Goal: Task Accomplishment & Management: Manage account settings

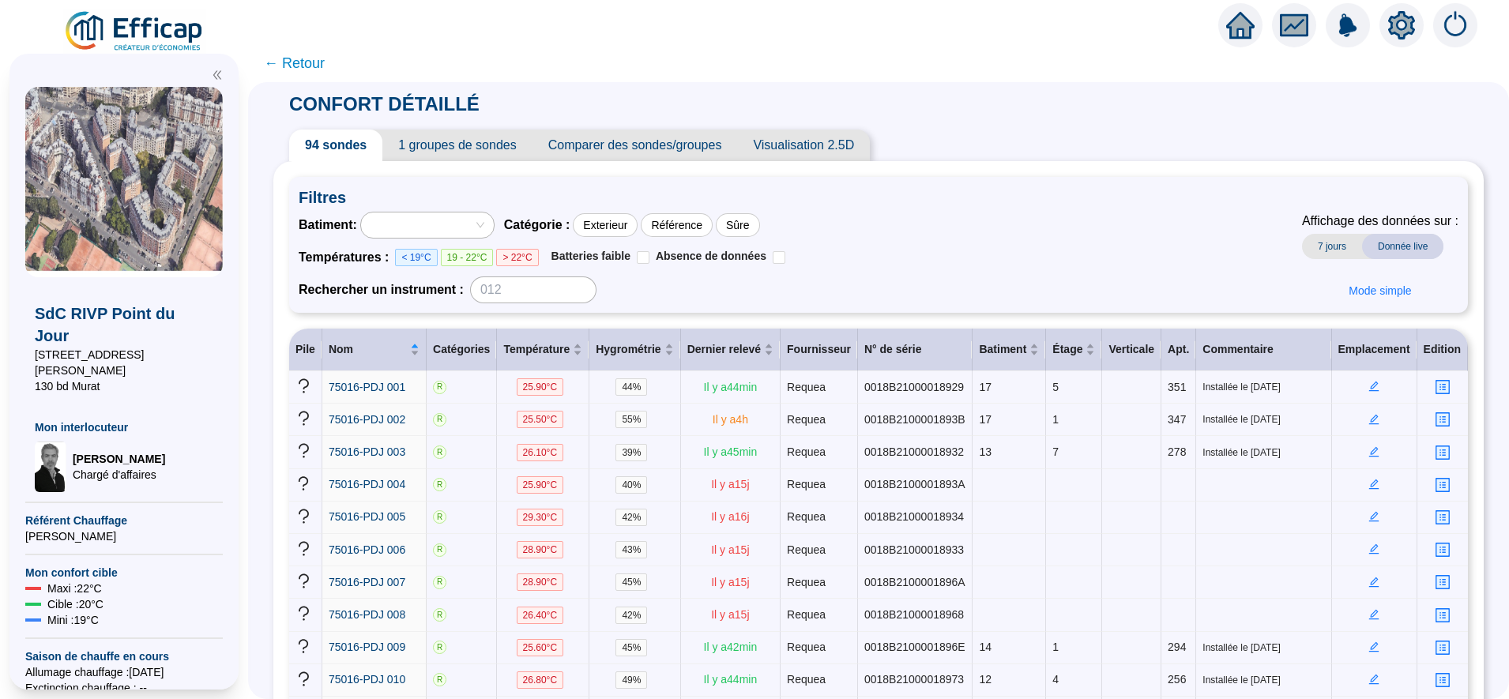
click at [319, 64] on span "← Retour" at bounding box center [294, 63] width 61 height 22
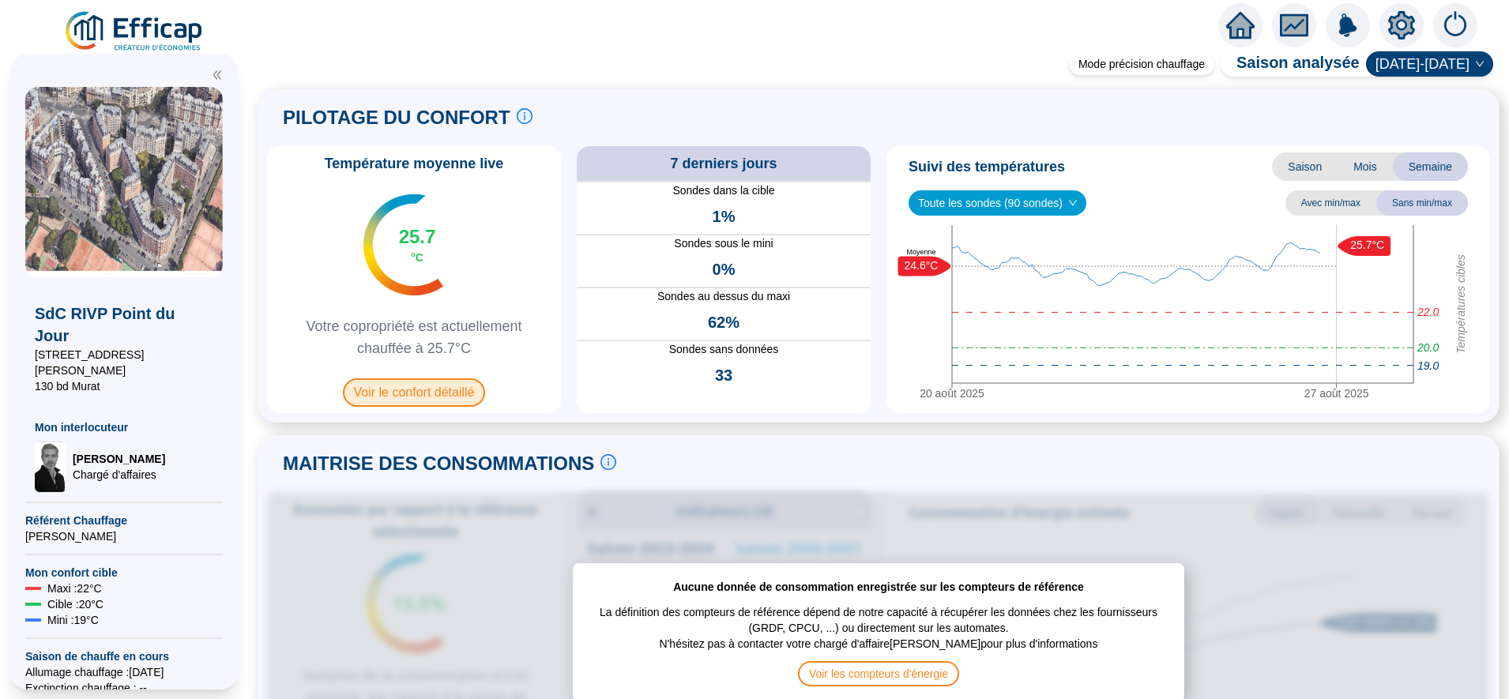
click at [411, 395] on span "Voir le confort détaillé" at bounding box center [414, 392] width 143 height 28
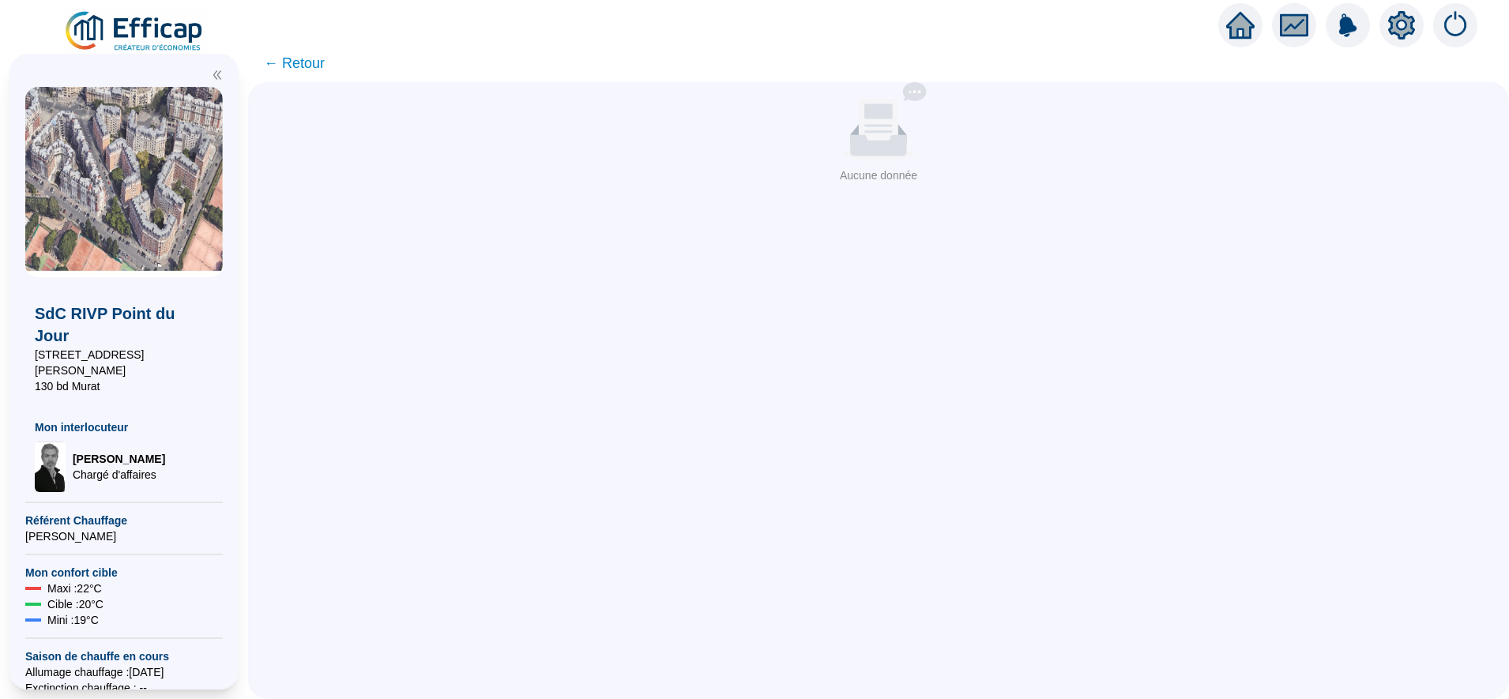
click at [324, 55] on span "← Retour" at bounding box center [294, 63] width 61 height 22
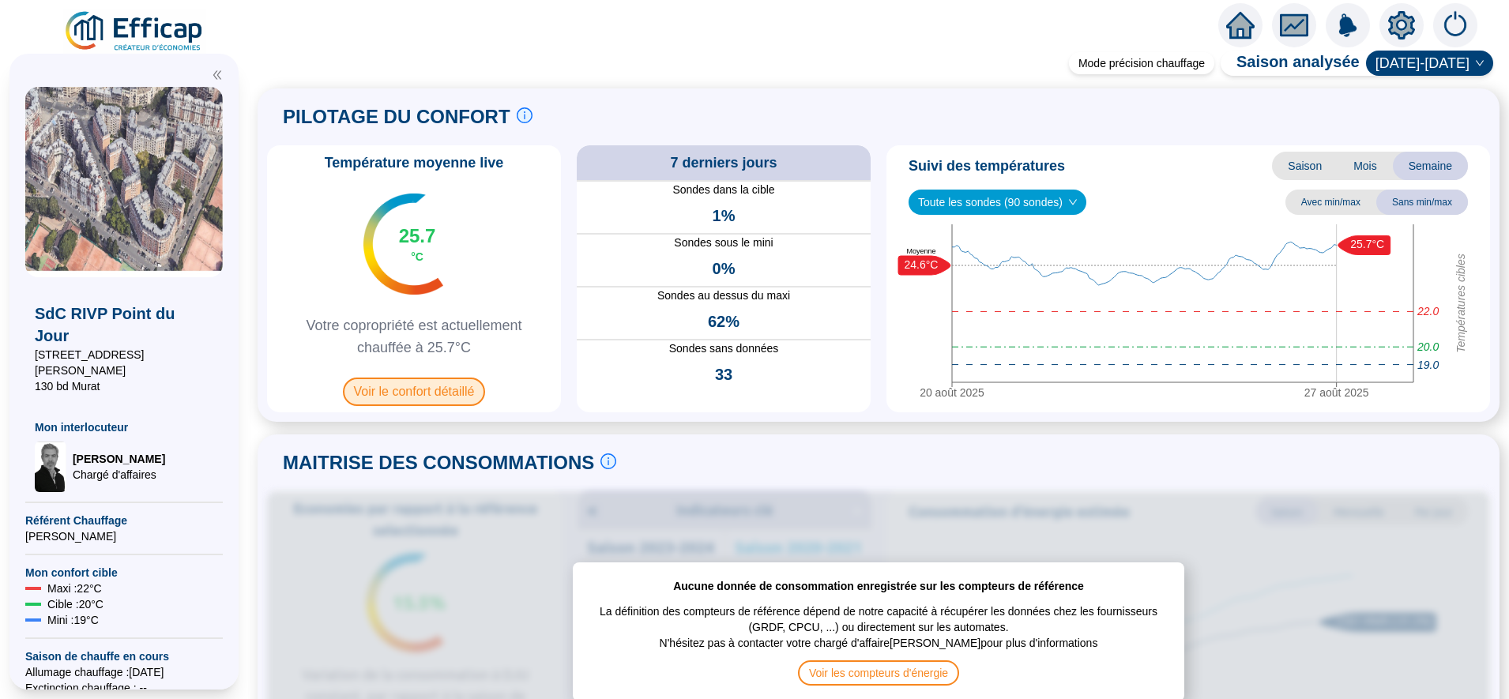
click at [445, 390] on span "Voir le confort détaillé" at bounding box center [414, 392] width 143 height 28
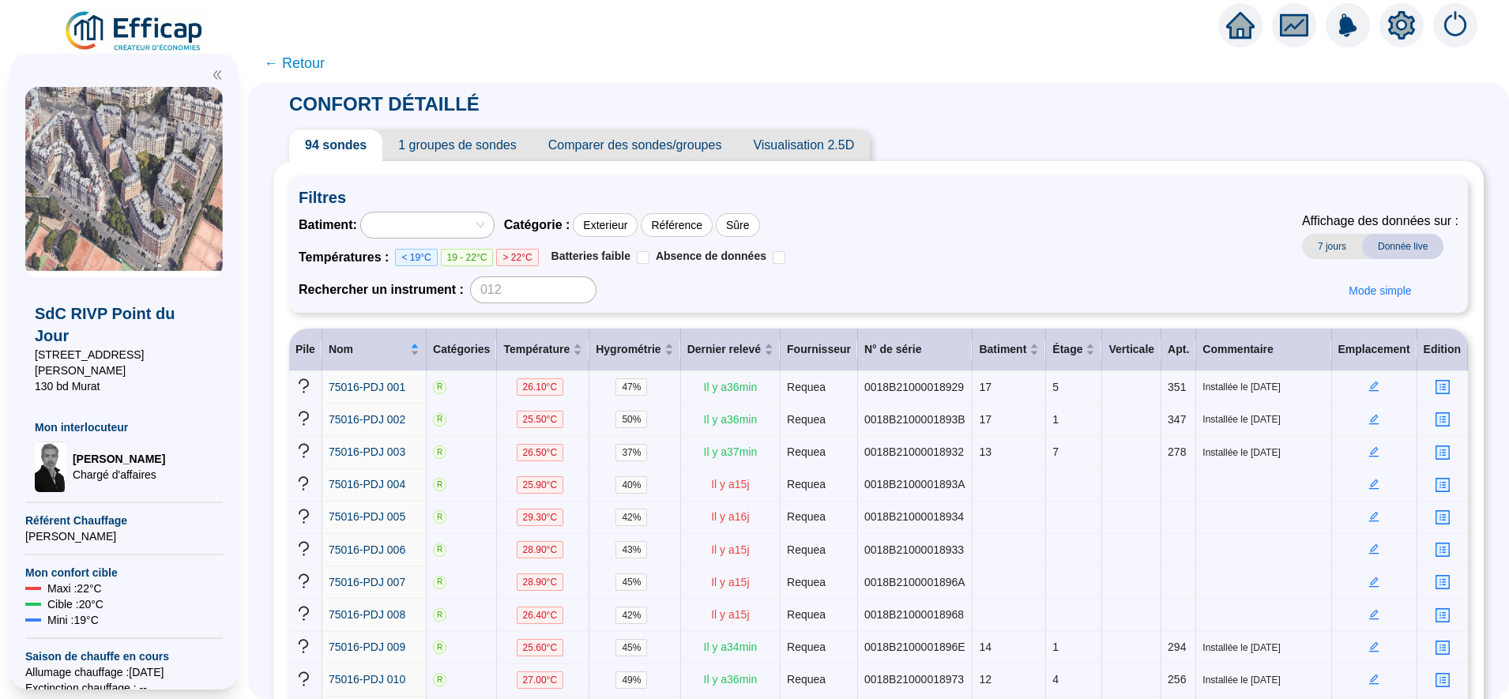
click at [800, 137] on span "Visualisation 2.5D" at bounding box center [803, 146] width 133 height 32
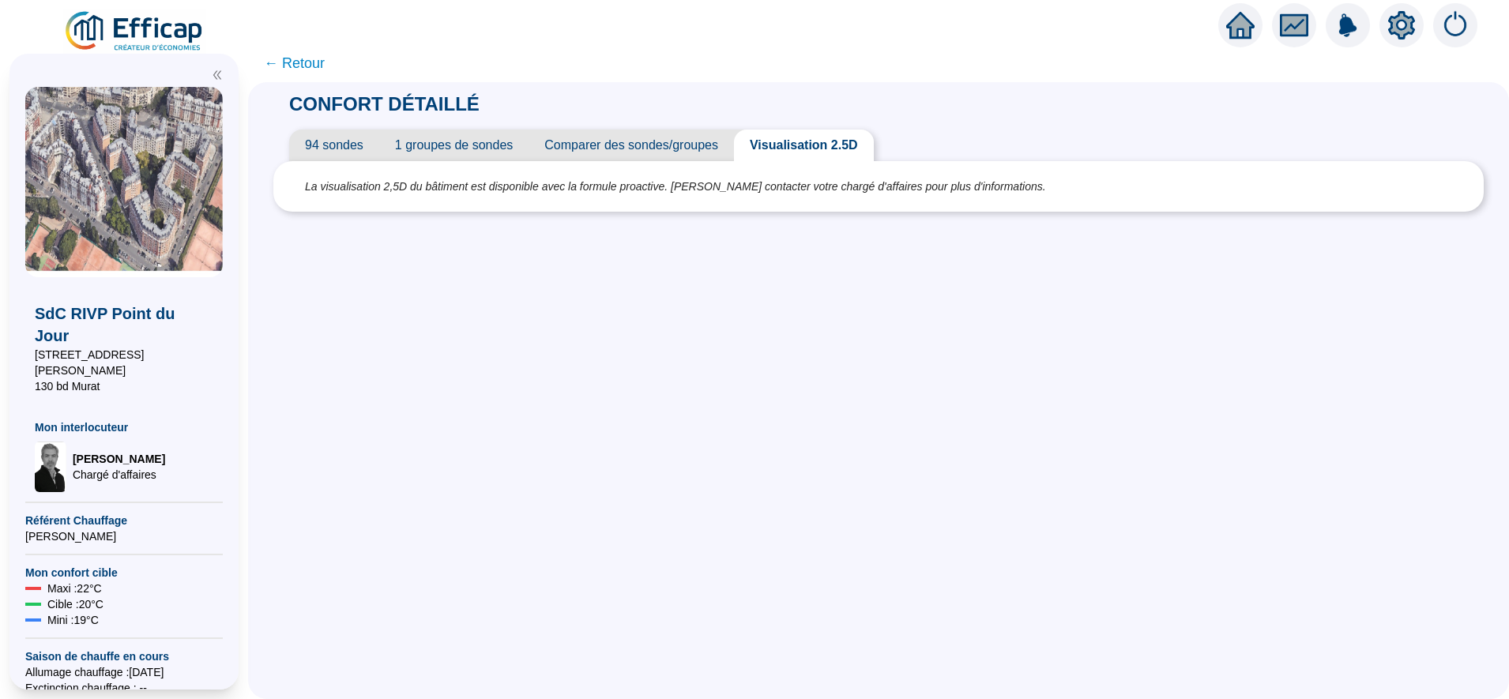
click at [342, 140] on span "94 sondes" at bounding box center [334, 146] width 90 height 32
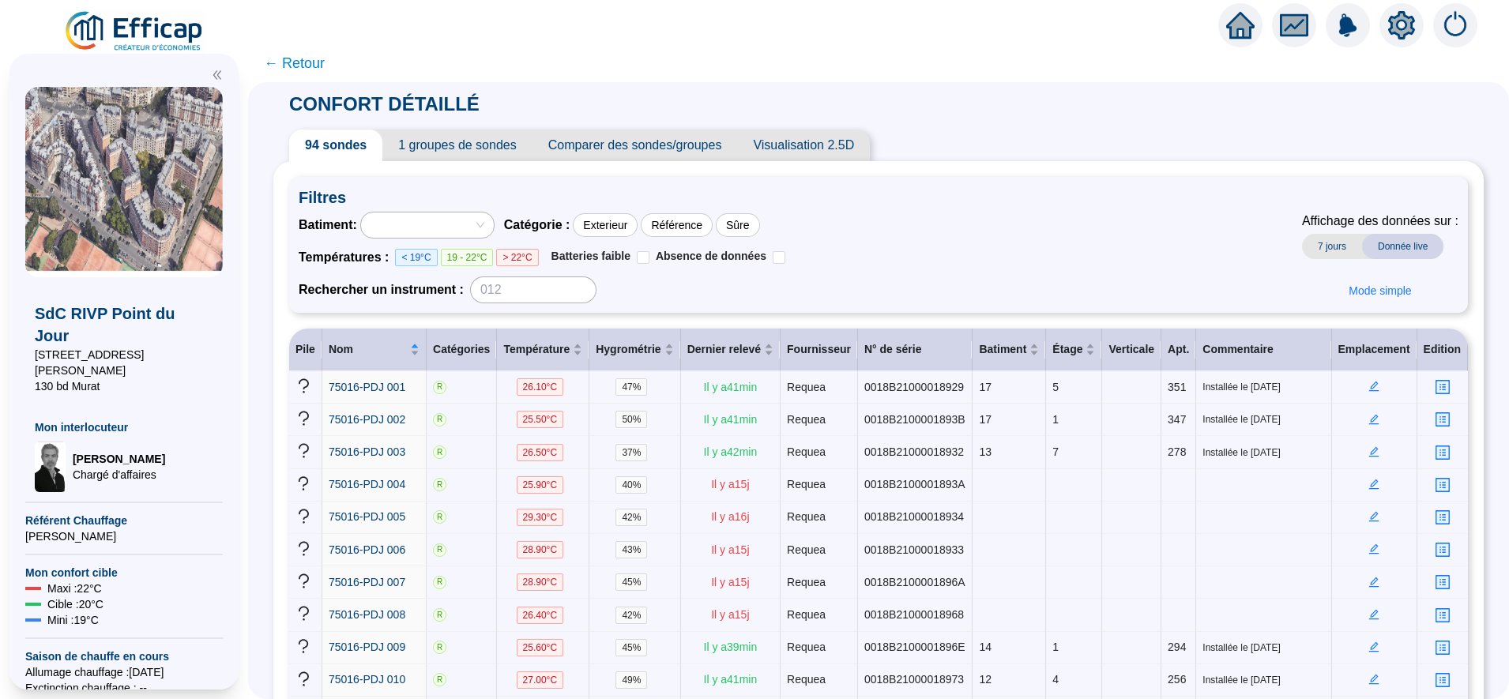
click at [820, 145] on span "Visualisation 2.5D" at bounding box center [803, 146] width 133 height 32
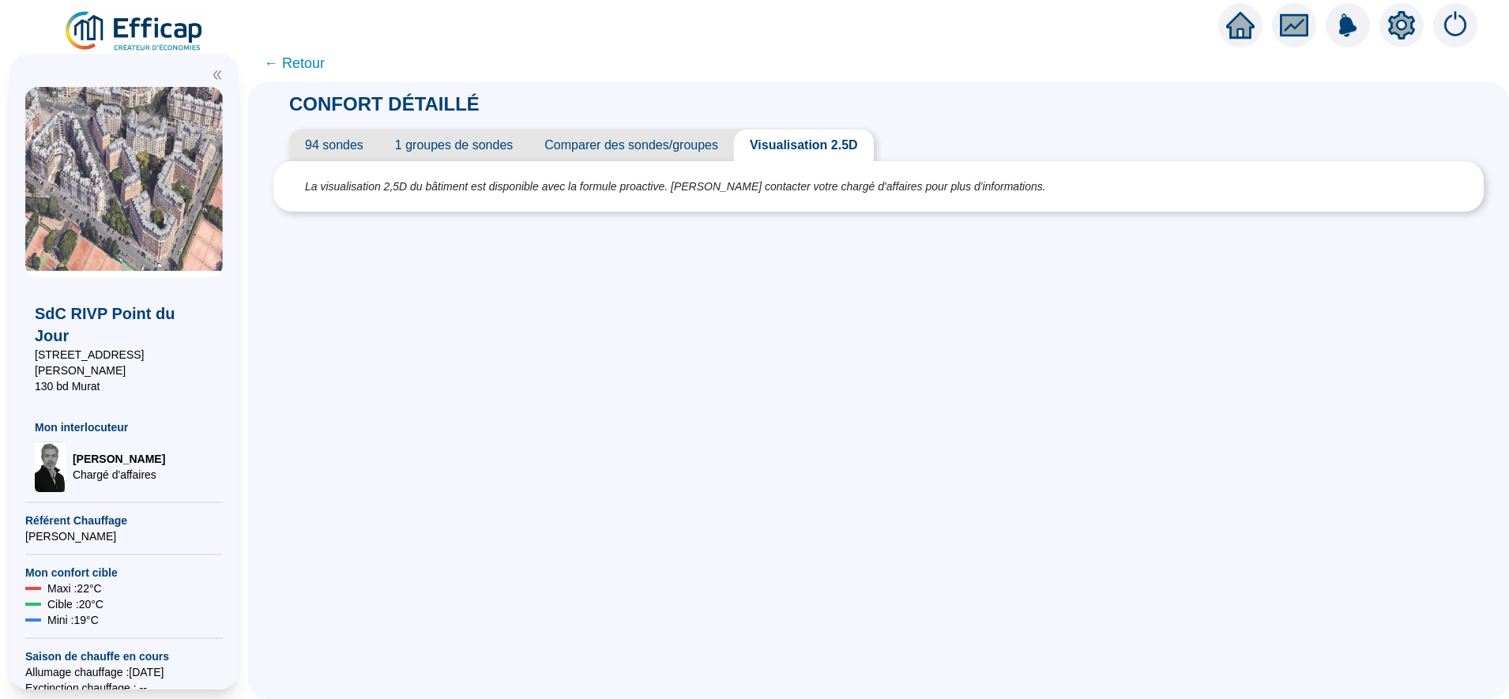
click at [340, 146] on span "94 sondes" at bounding box center [334, 146] width 90 height 32
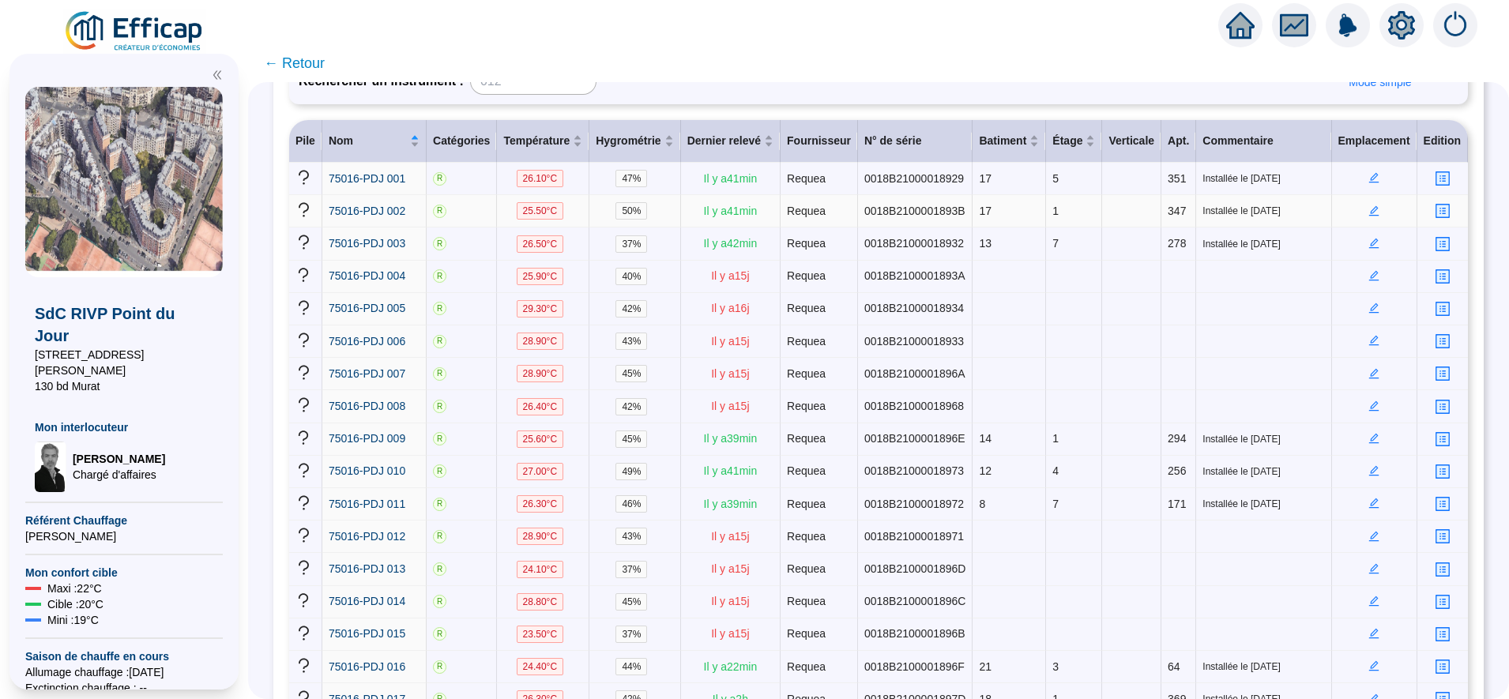
scroll to position [231, 0]
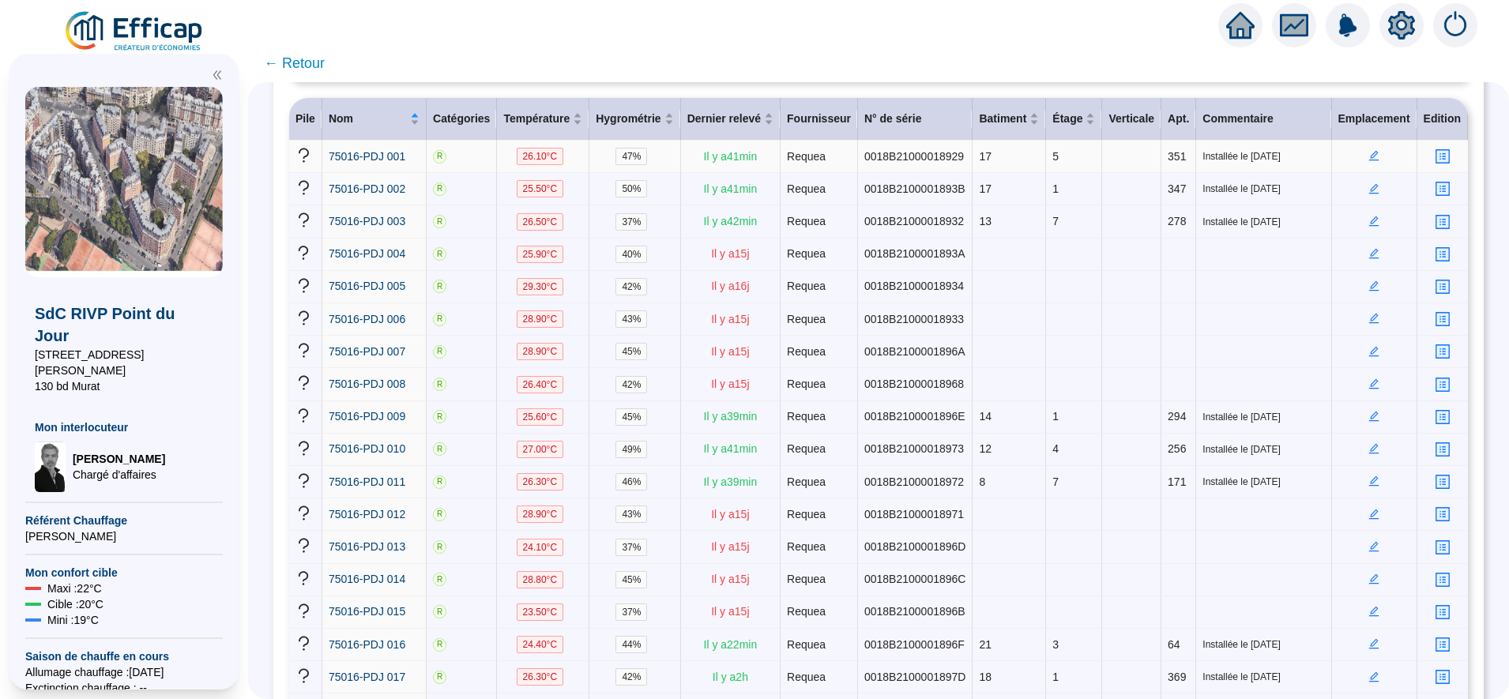
click at [1368, 156] on icon "edit" at bounding box center [1373, 155] width 11 height 11
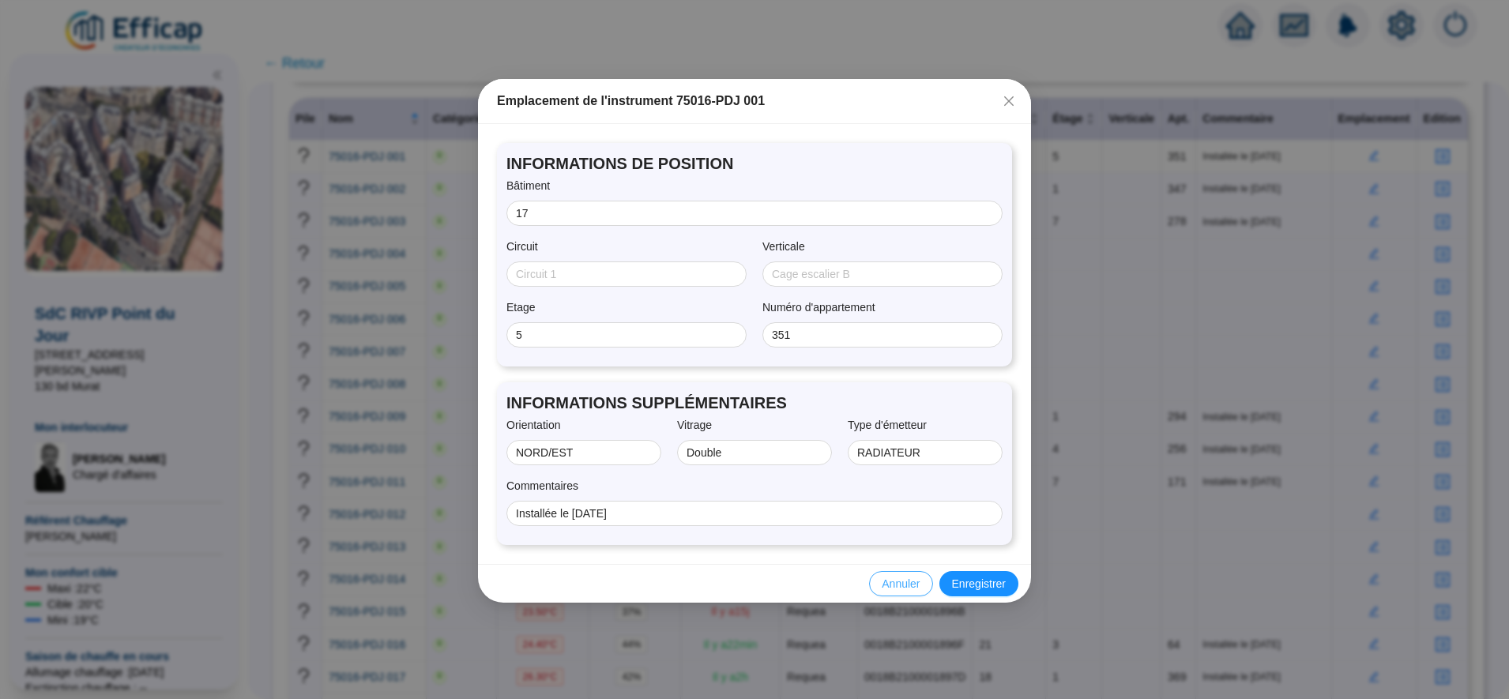
click at [908, 581] on span "Annuler" at bounding box center [900, 584] width 38 height 17
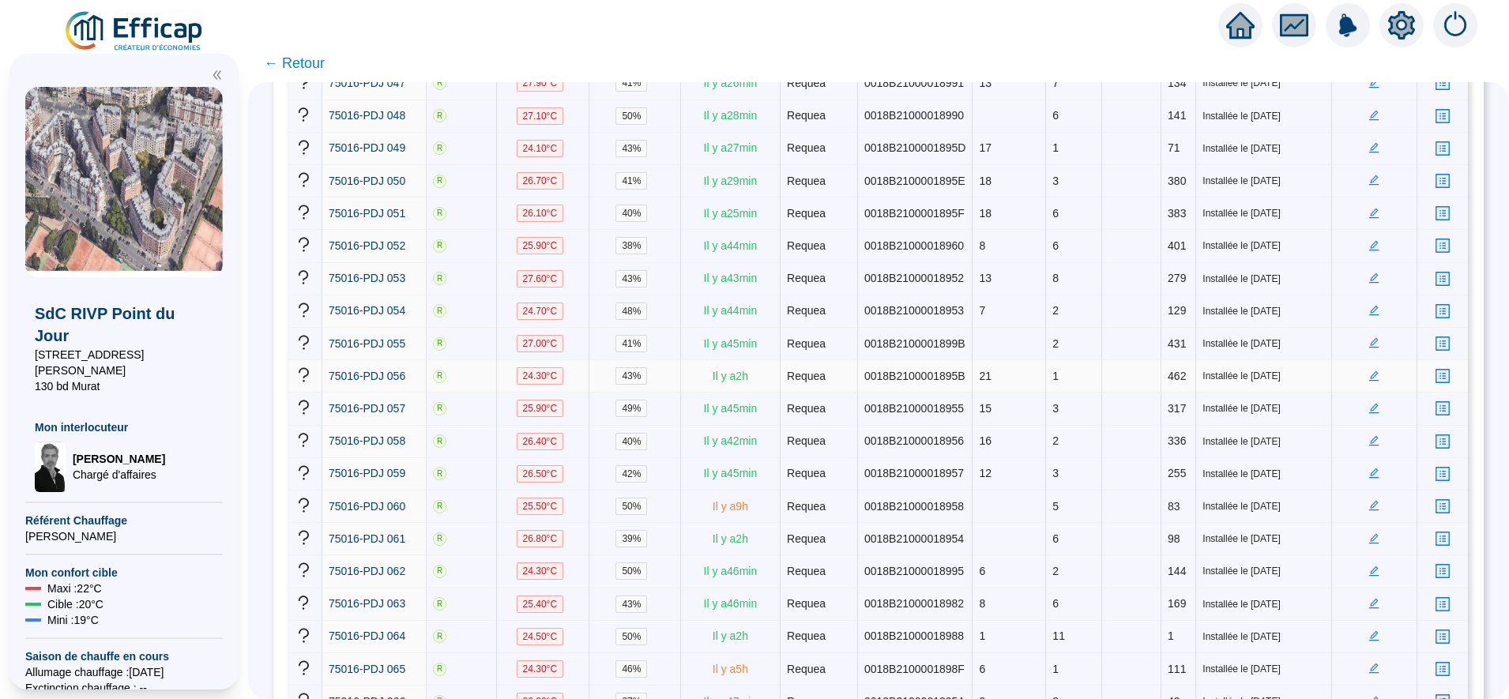
scroll to position [1843, 0]
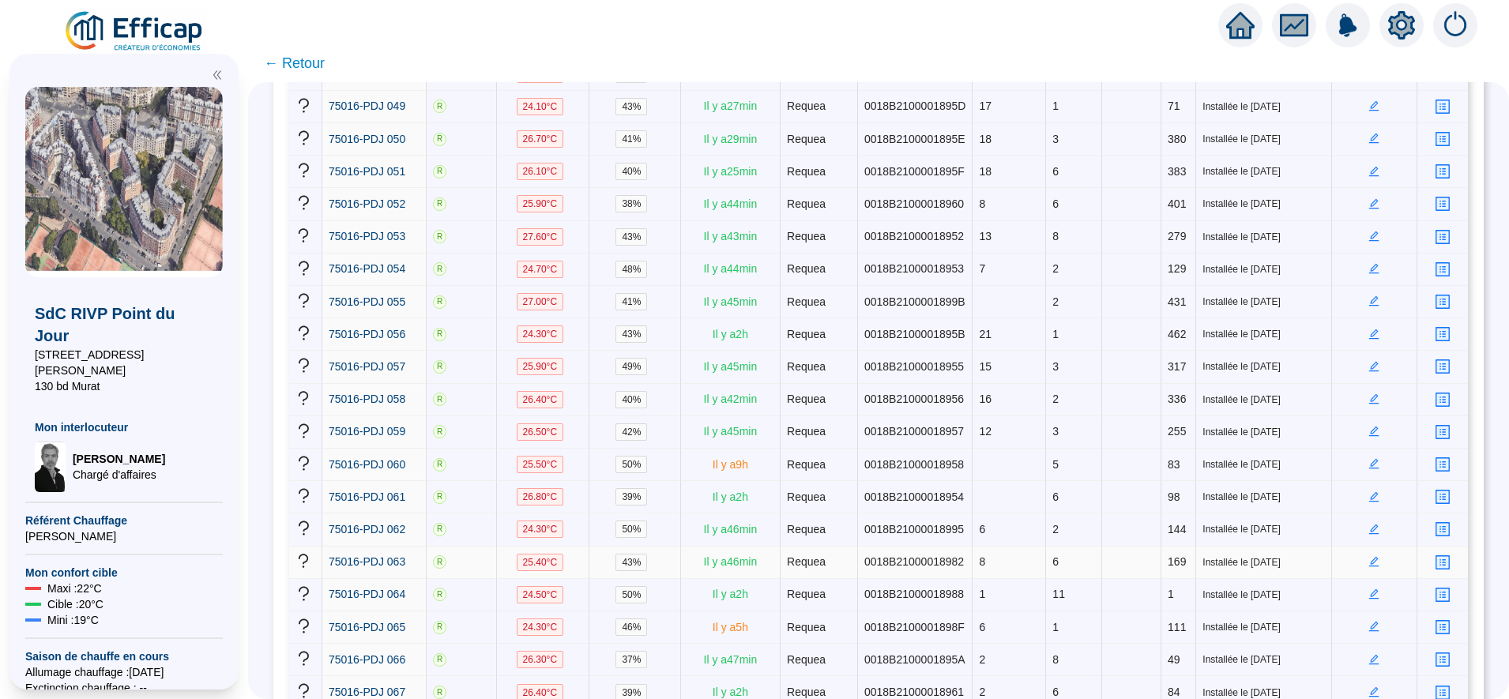
click at [1369, 557] on icon "edit" at bounding box center [1374, 562] width 10 height 10
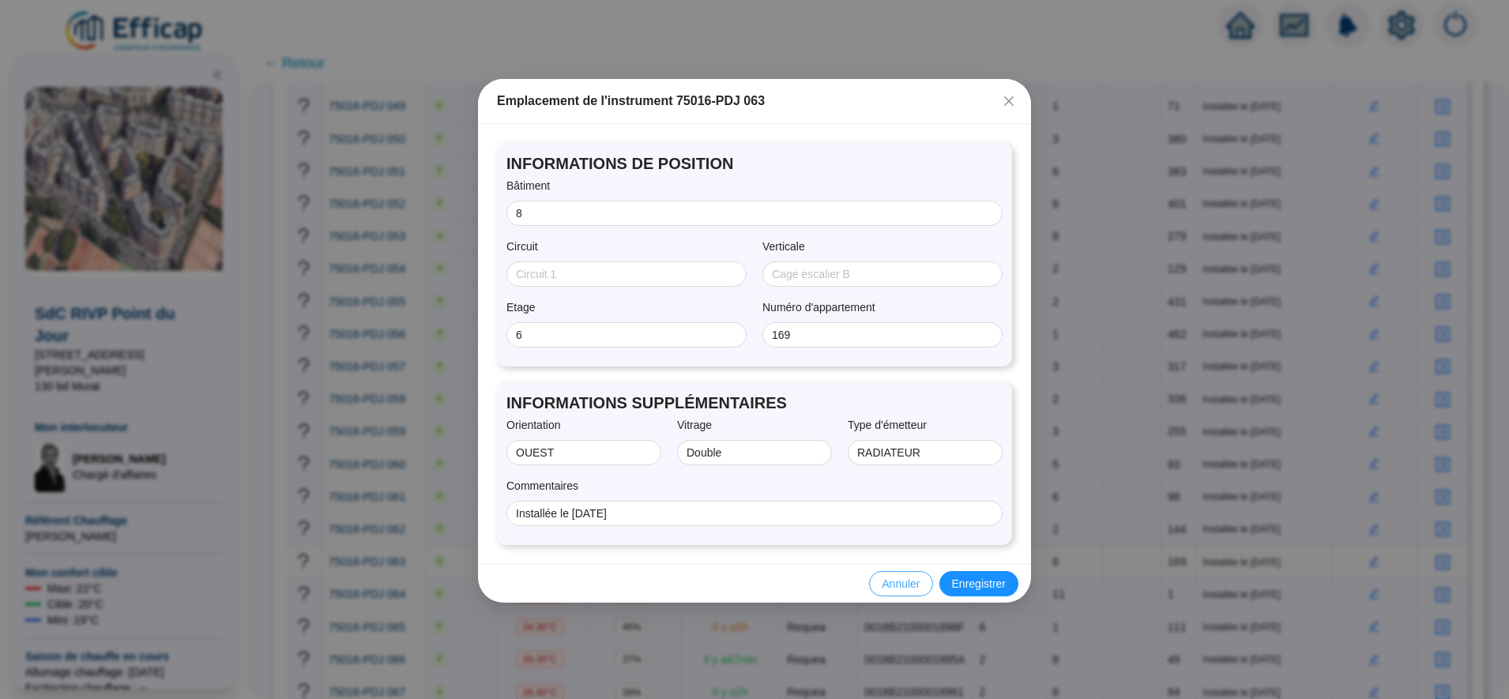
click at [908, 576] on span "Annuler" at bounding box center [900, 584] width 38 height 17
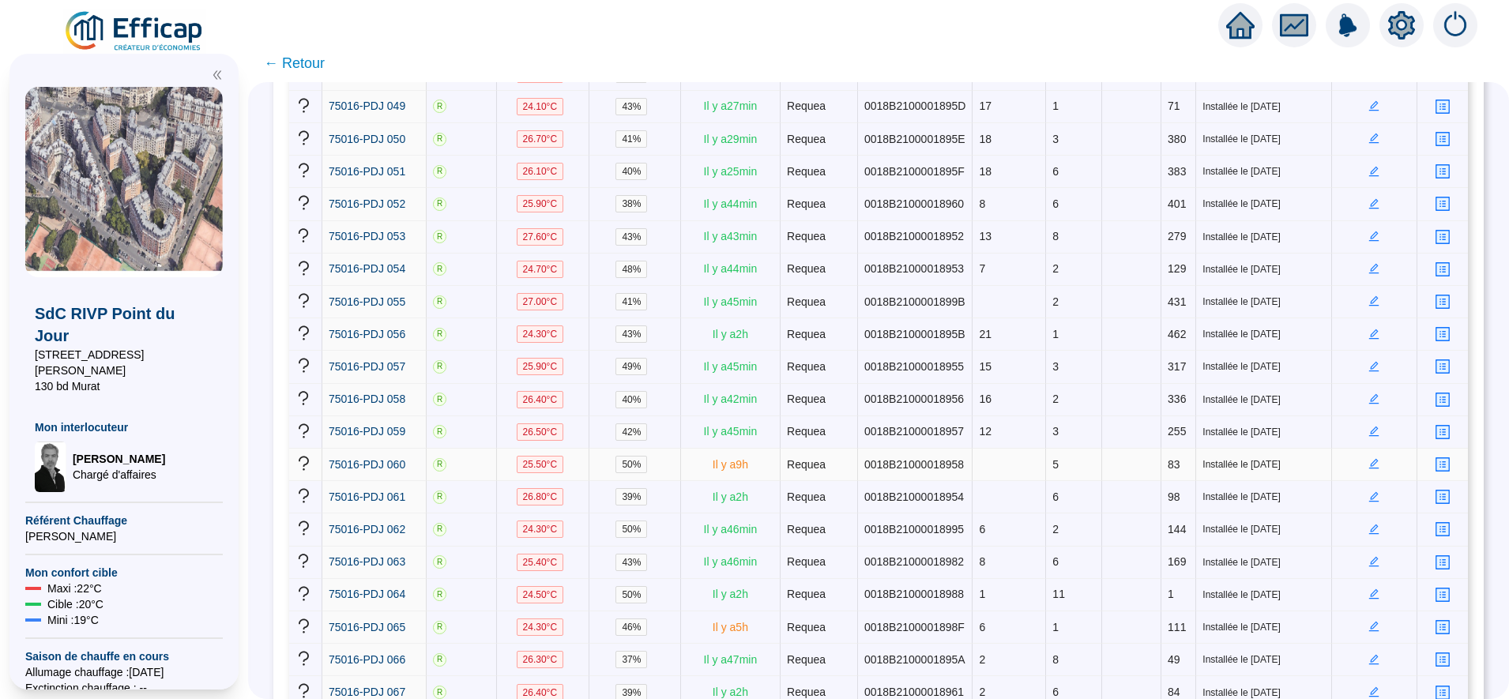
scroll to position [1613, 0]
click at [1369, 428] on icon "edit" at bounding box center [1374, 433] width 10 height 10
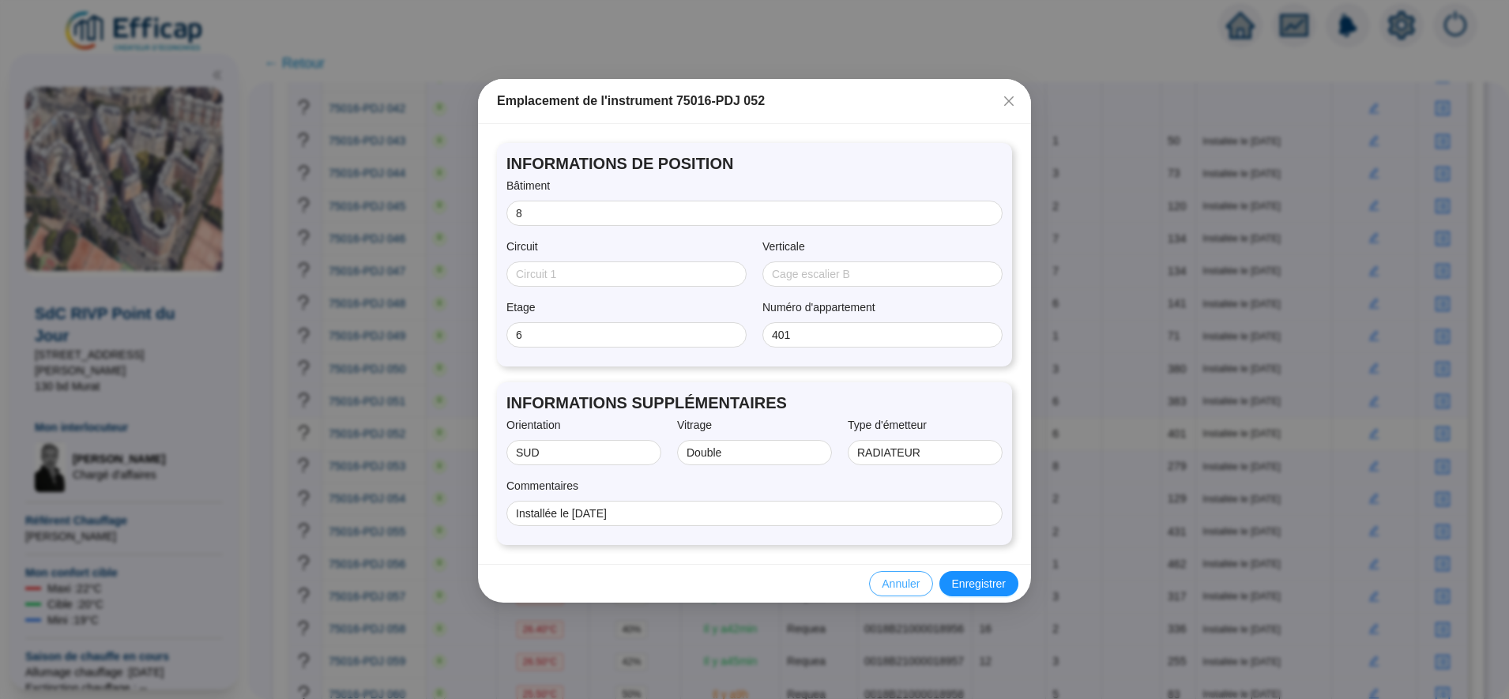
click at [893, 578] on span "Annuler" at bounding box center [900, 584] width 38 height 17
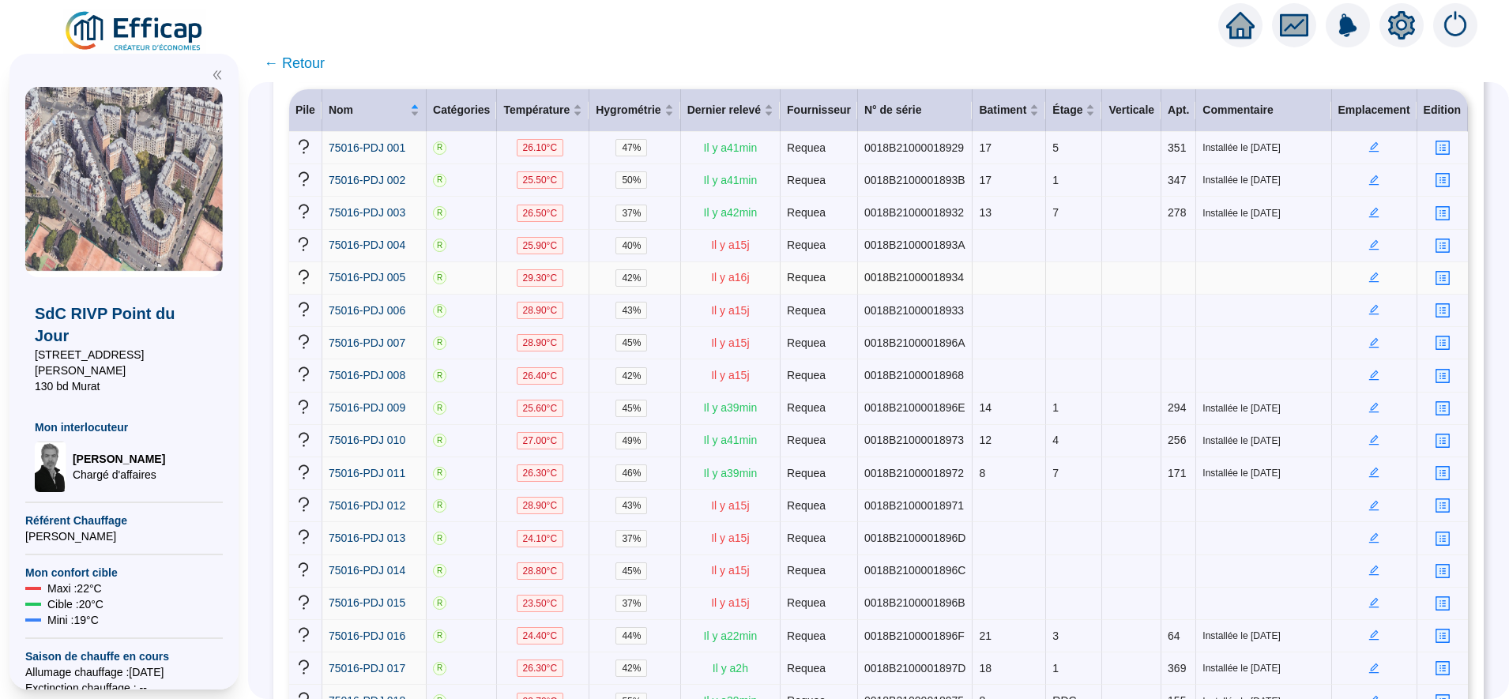
scroll to position [231, 0]
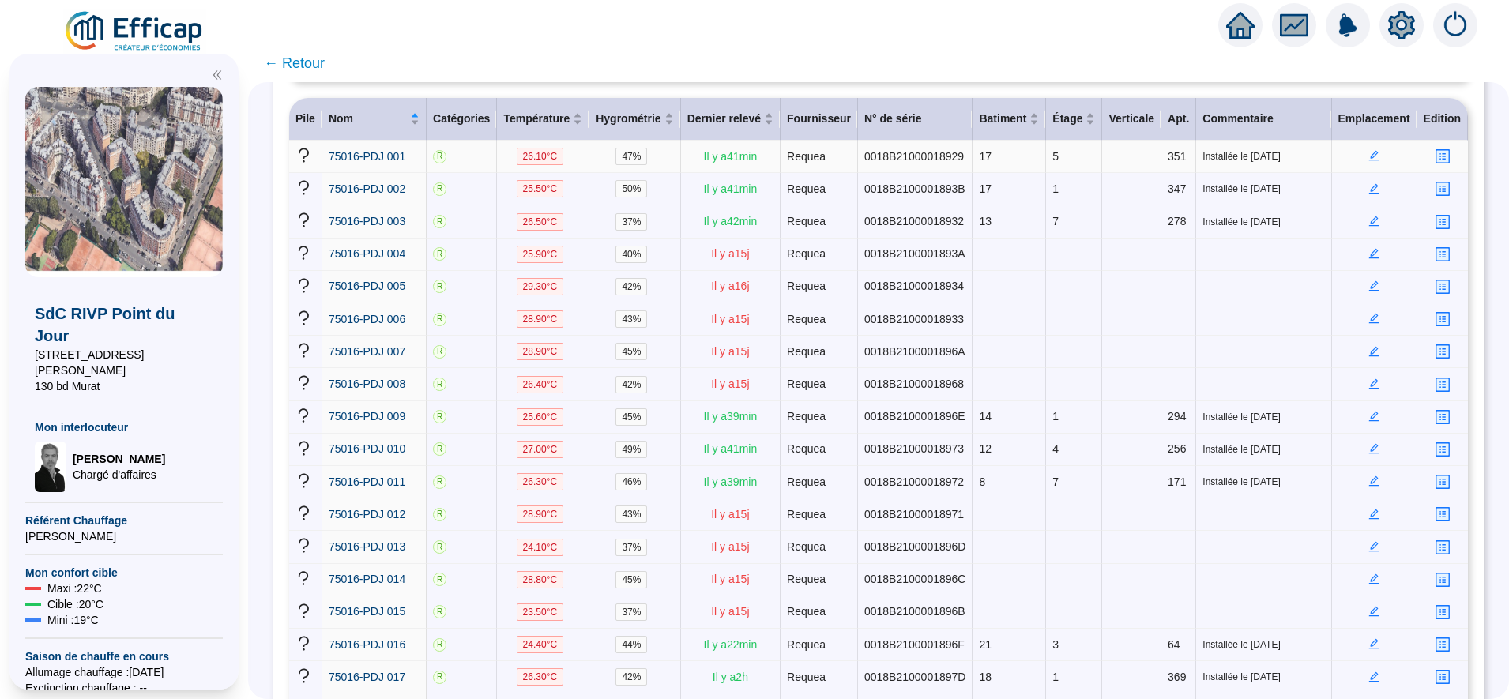
click at [1371, 157] on icon "edit" at bounding box center [1374, 155] width 6 height 6
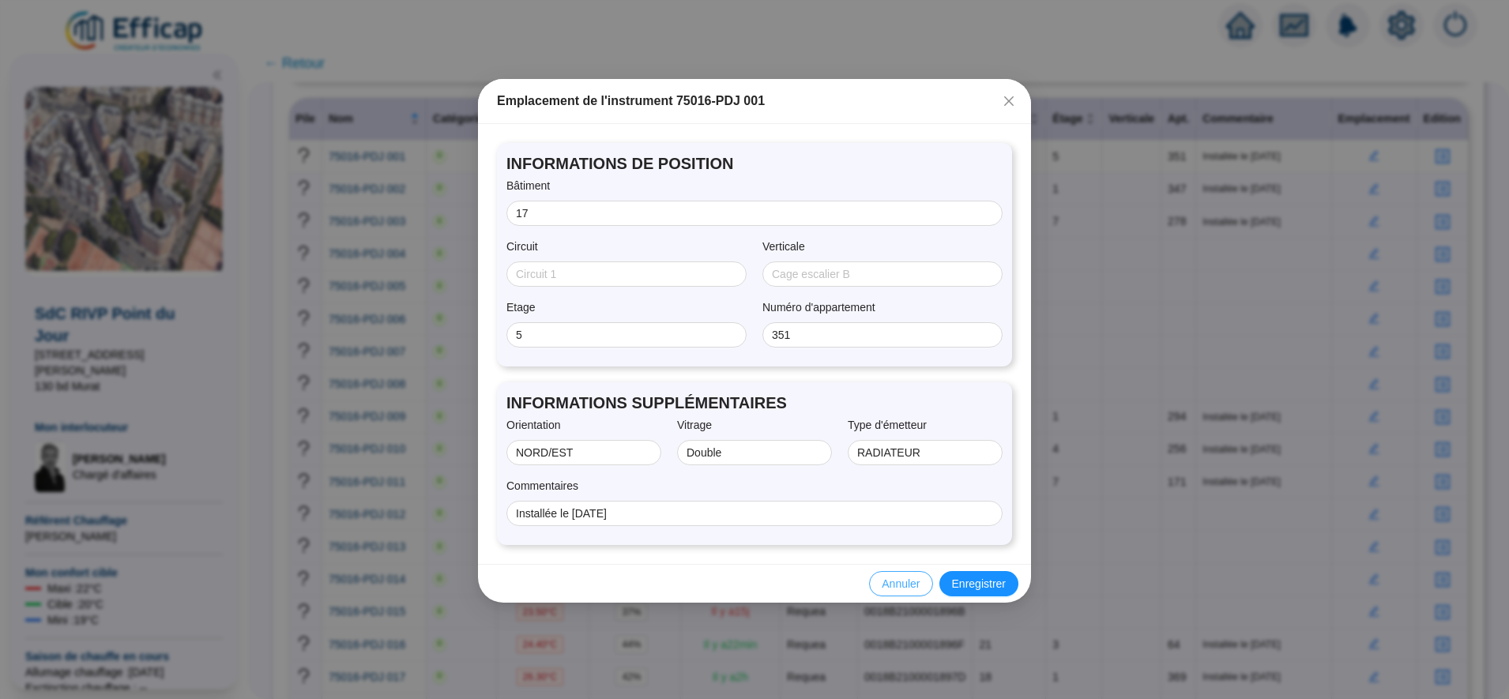
click at [896, 588] on span "Annuler" at bounding box center [900, 584] width 38 height 17
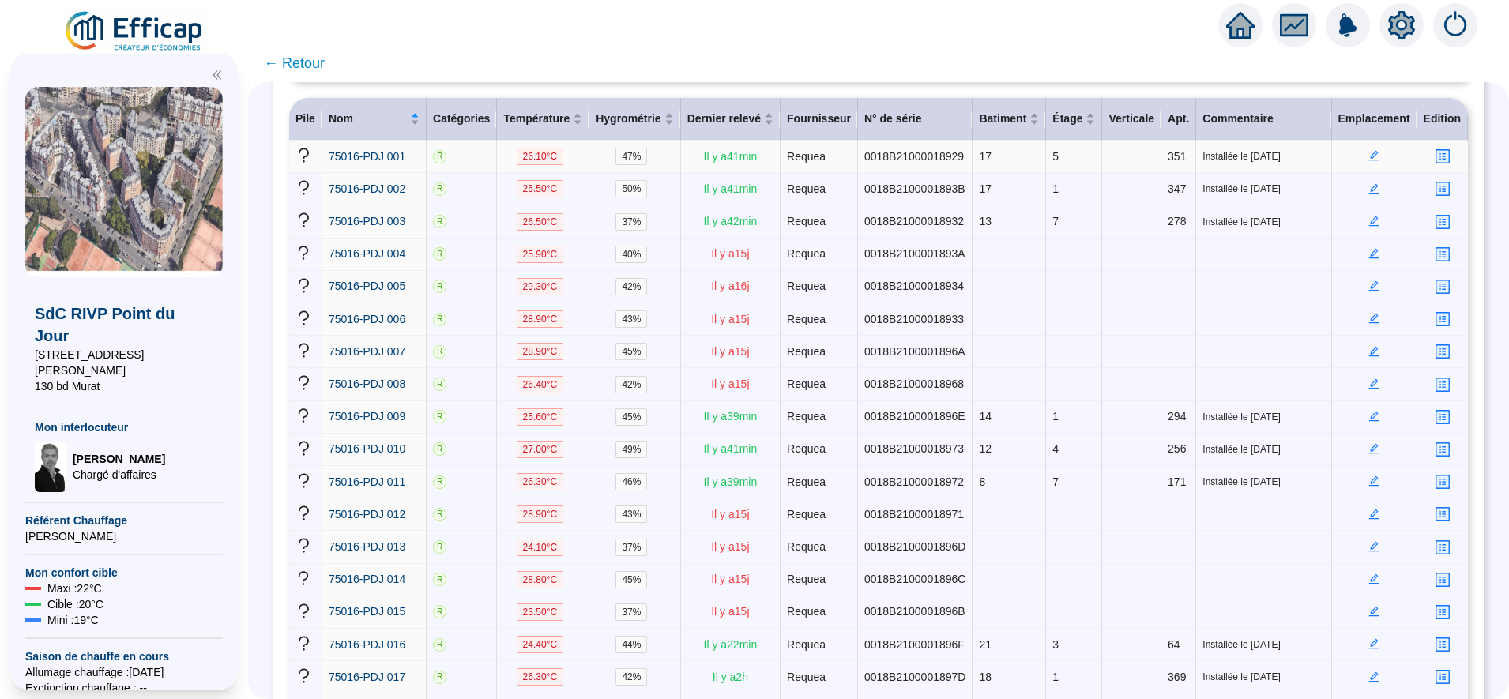
click at [1368, 159] on icon "edit" at bounding box center [1373, 155] width 11 height 11
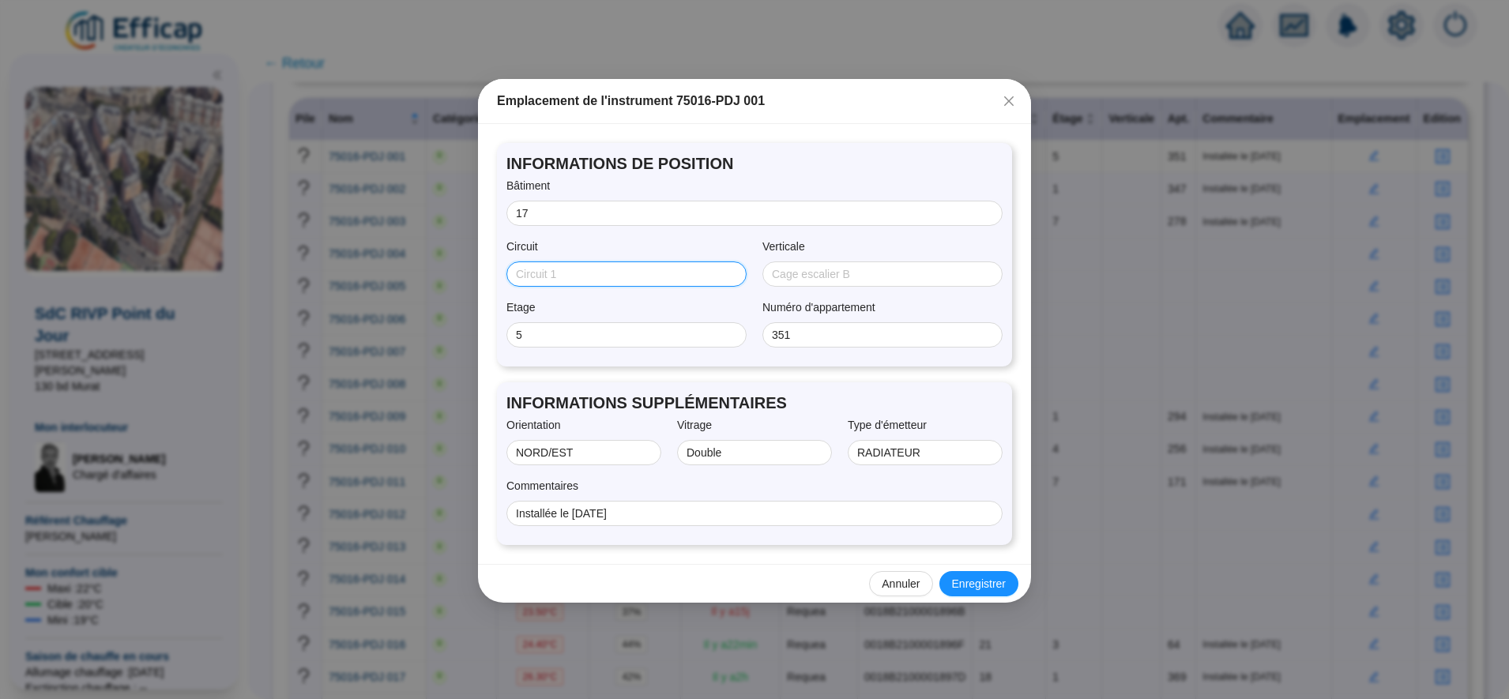
click at [625, 278] on input "Circuit" at bounding box center [625, 274] width 218 height 17
type input "SST2"
click at [974, 581] on span "Enregistrer" at bounding box center [979, 584] width 54 height 17
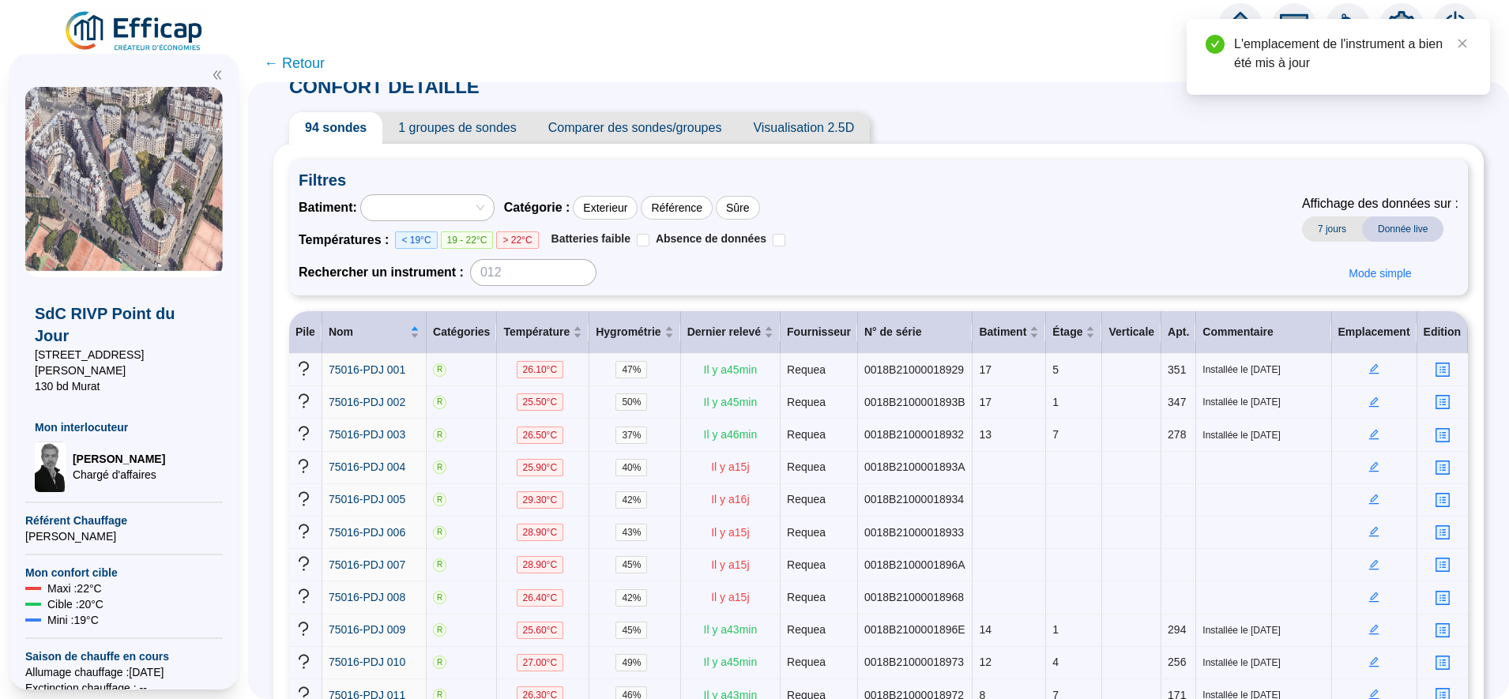
scroll to position [0, 0]
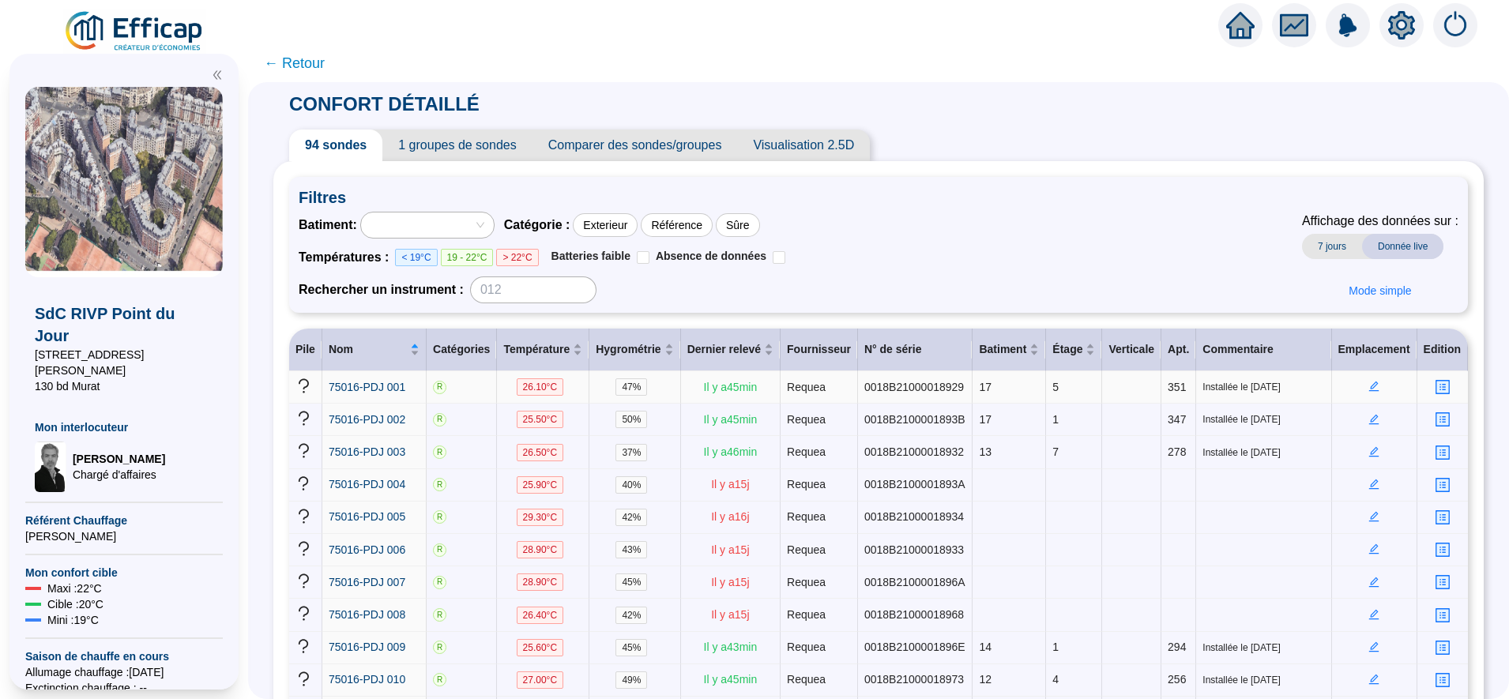
click at [1369, 383] on icon "edit" at bounding box center [1374, 386] width 10 height 10
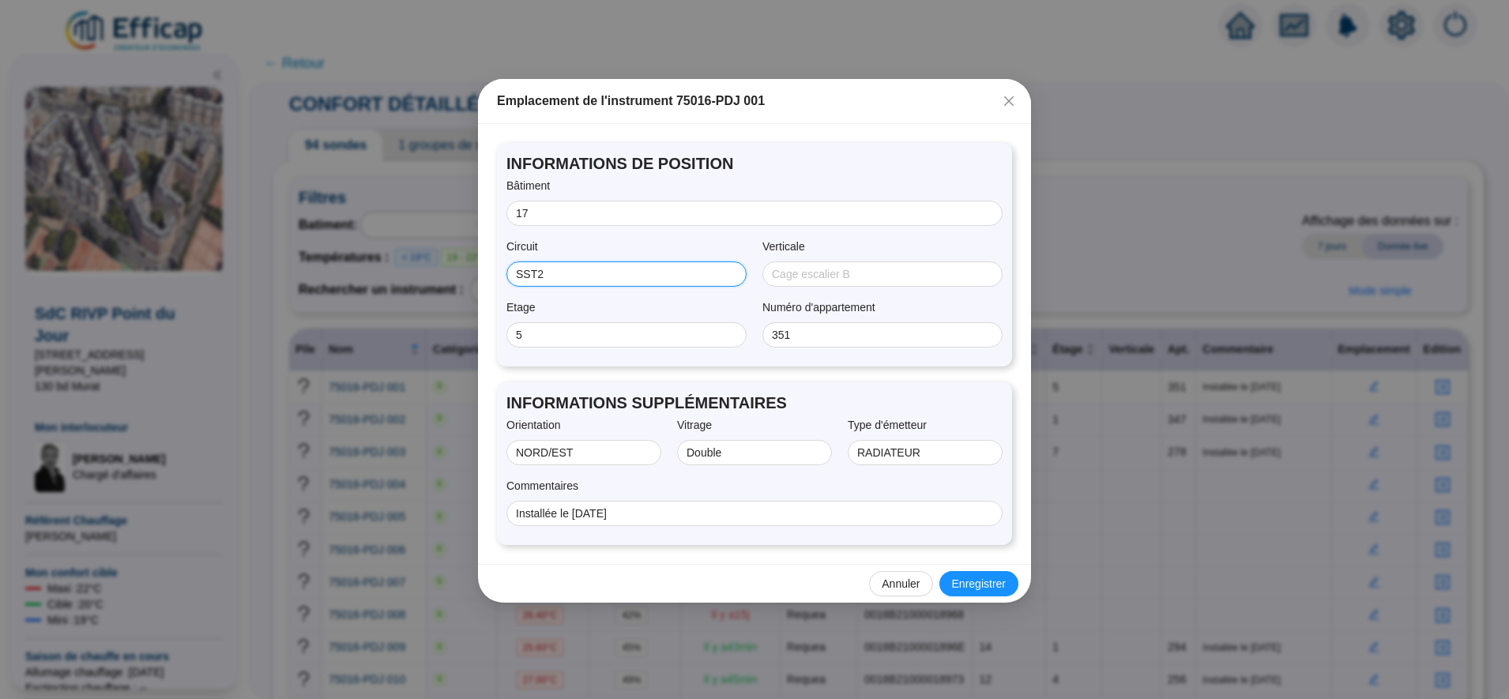
drag, startPoint x: 626, startPoint y: 275, endPoint x: 392, endPoint y: 286, distance: 234.0
click at [392, 286] on div "Emplacement de l'instrument 75016-PDJ 001 INFORMATIONS DE POSITION Bâtiment 17 …" at bounding box center [754, 349] width 1509 height 699
click at [972, 577] on span "Enregistrer" at bounding box center [979, 584] width 54 height 17
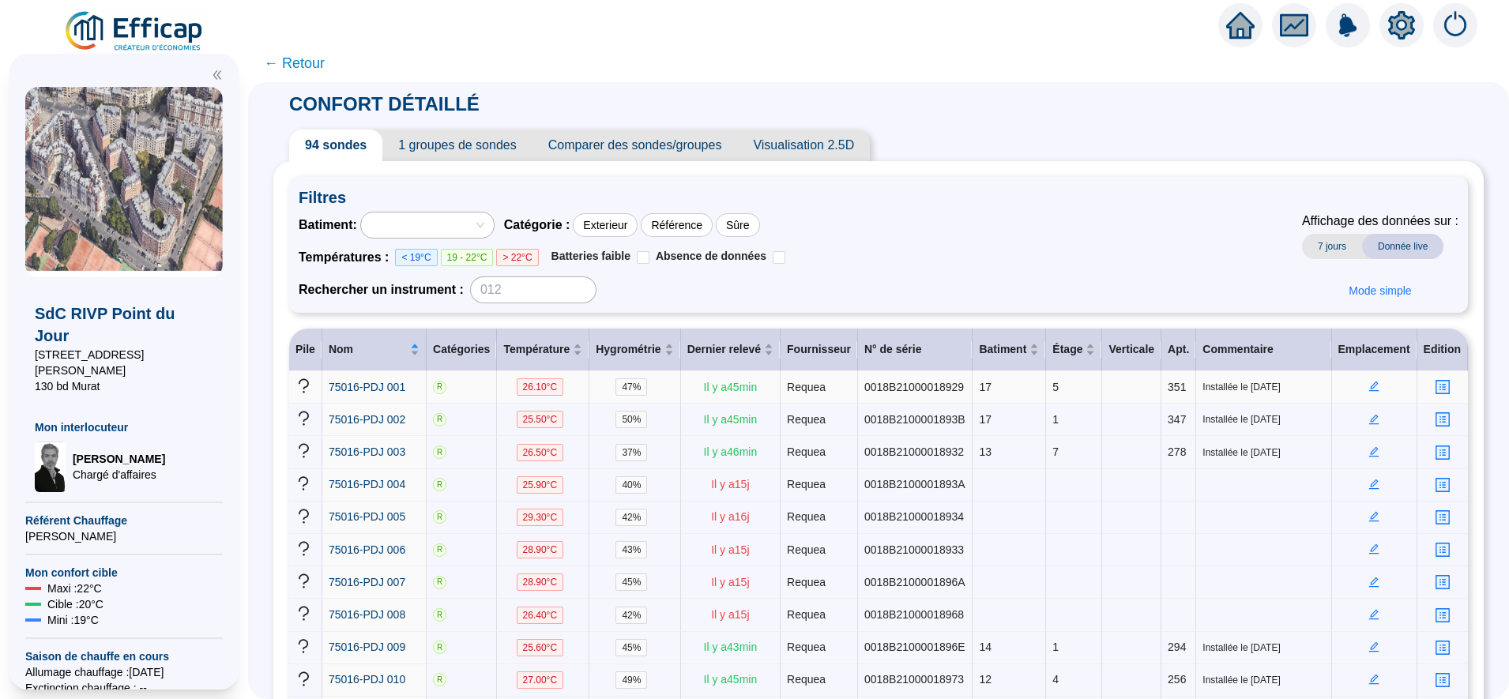
scroll to position [231, 0]
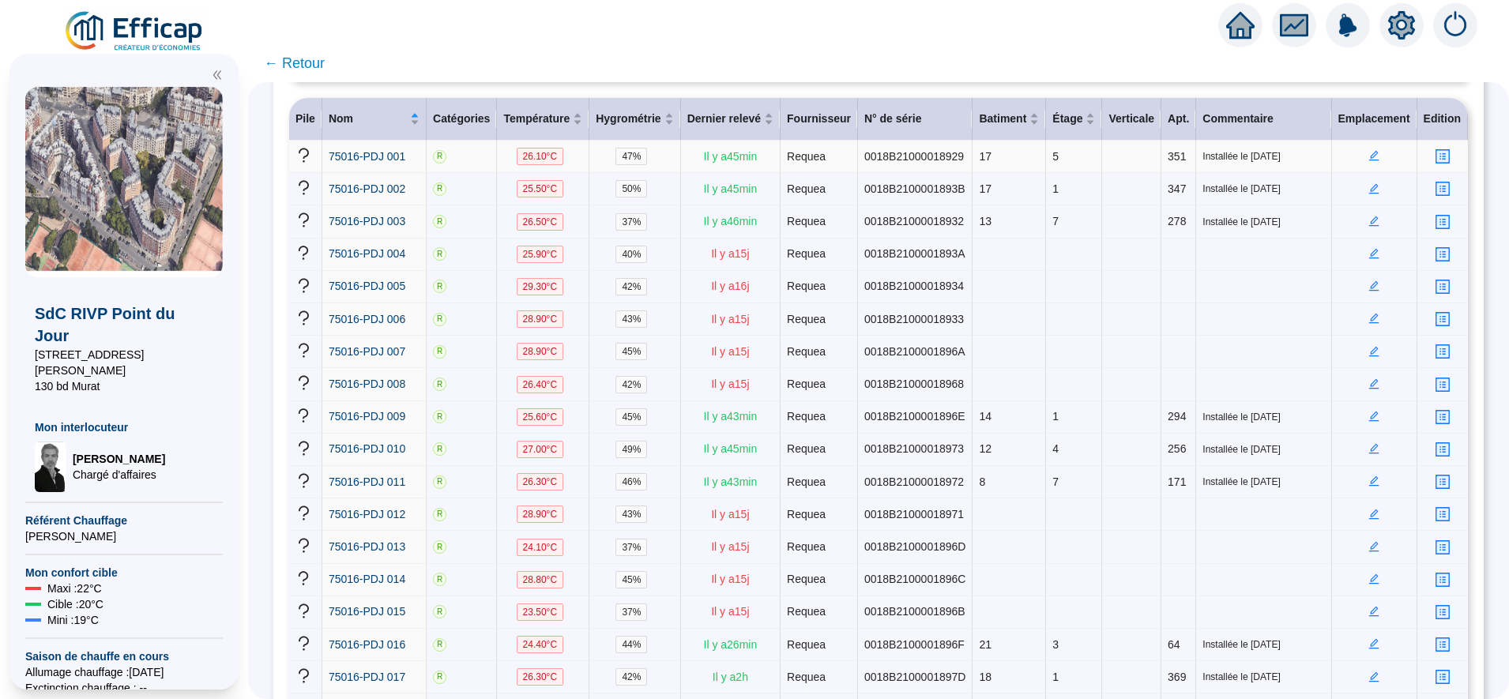
click at [1369, 159] on icon "edit" at bounding box center [1374, 156] width 10 height 10
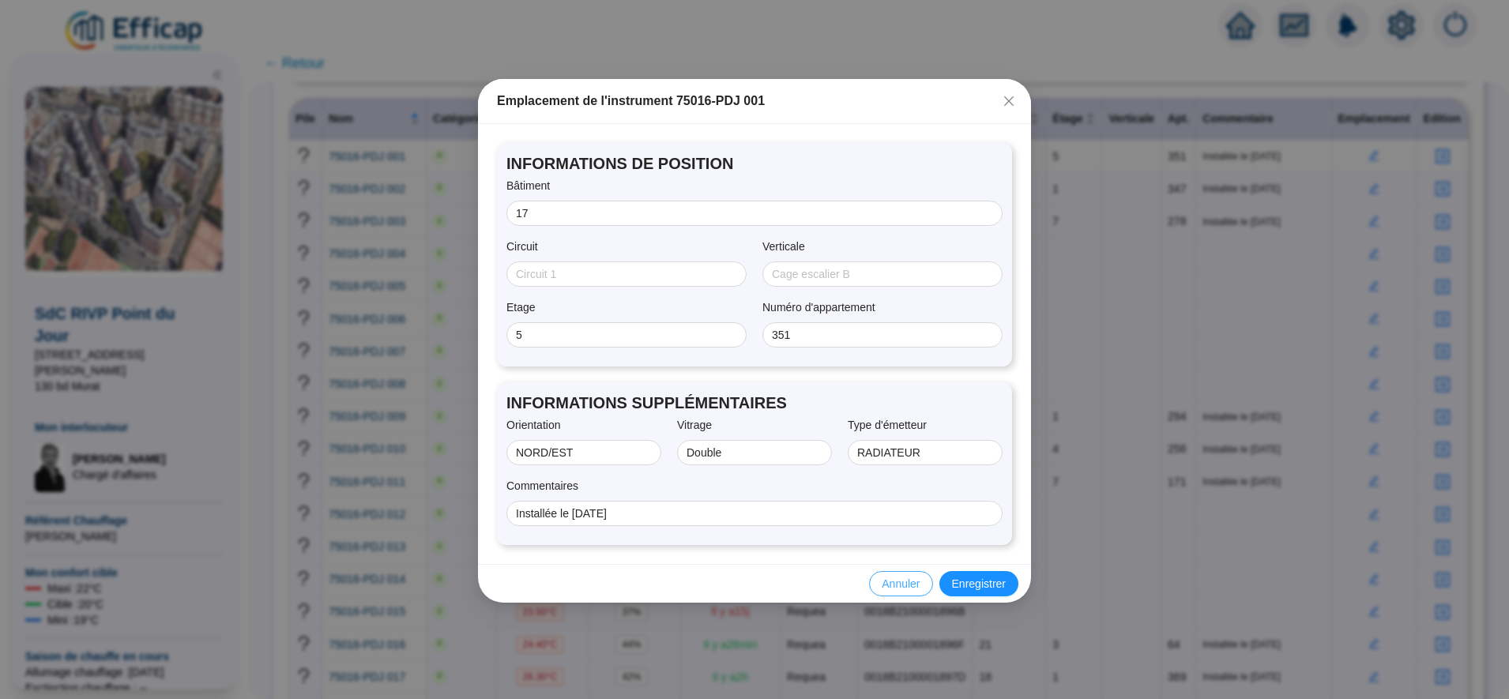
click at [900, 584] on span "Annuler" at bounding box center [900, 584] width 38 height 17
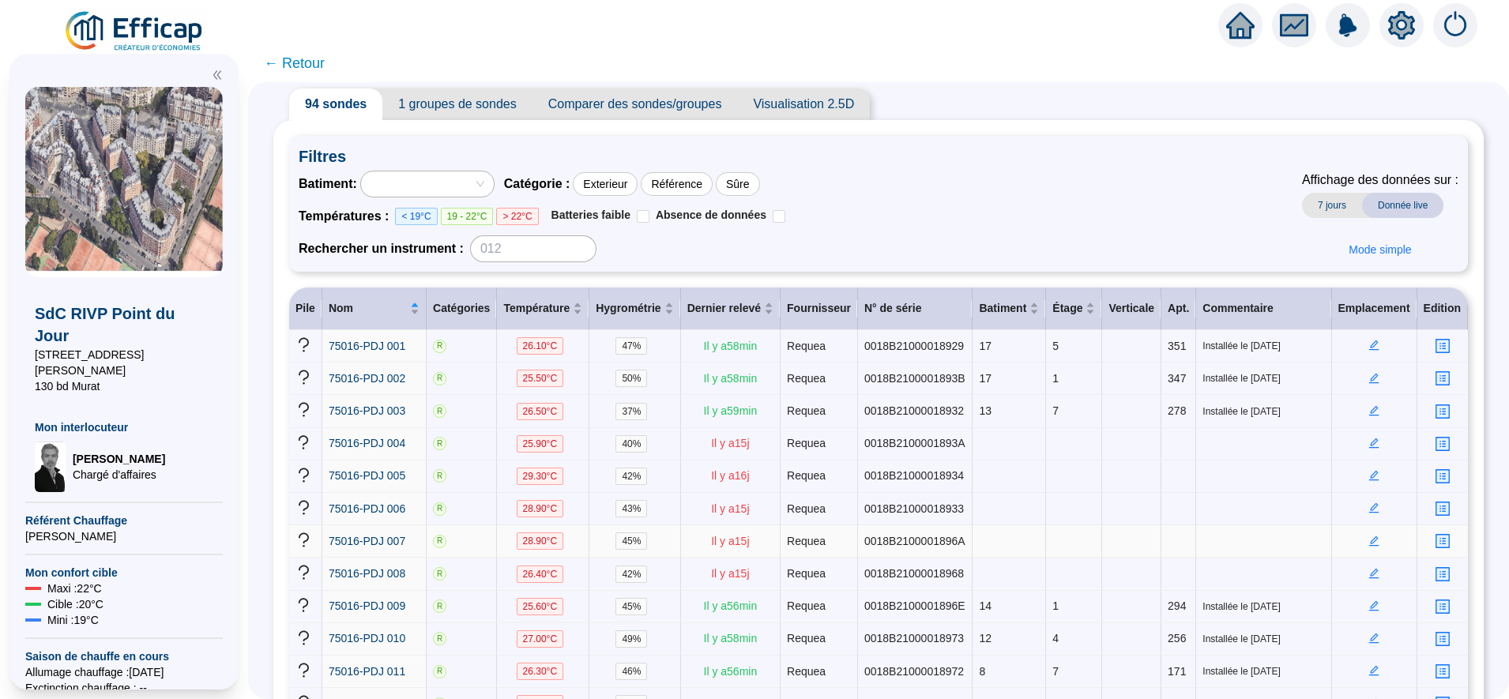
scroll to position [0, 0]
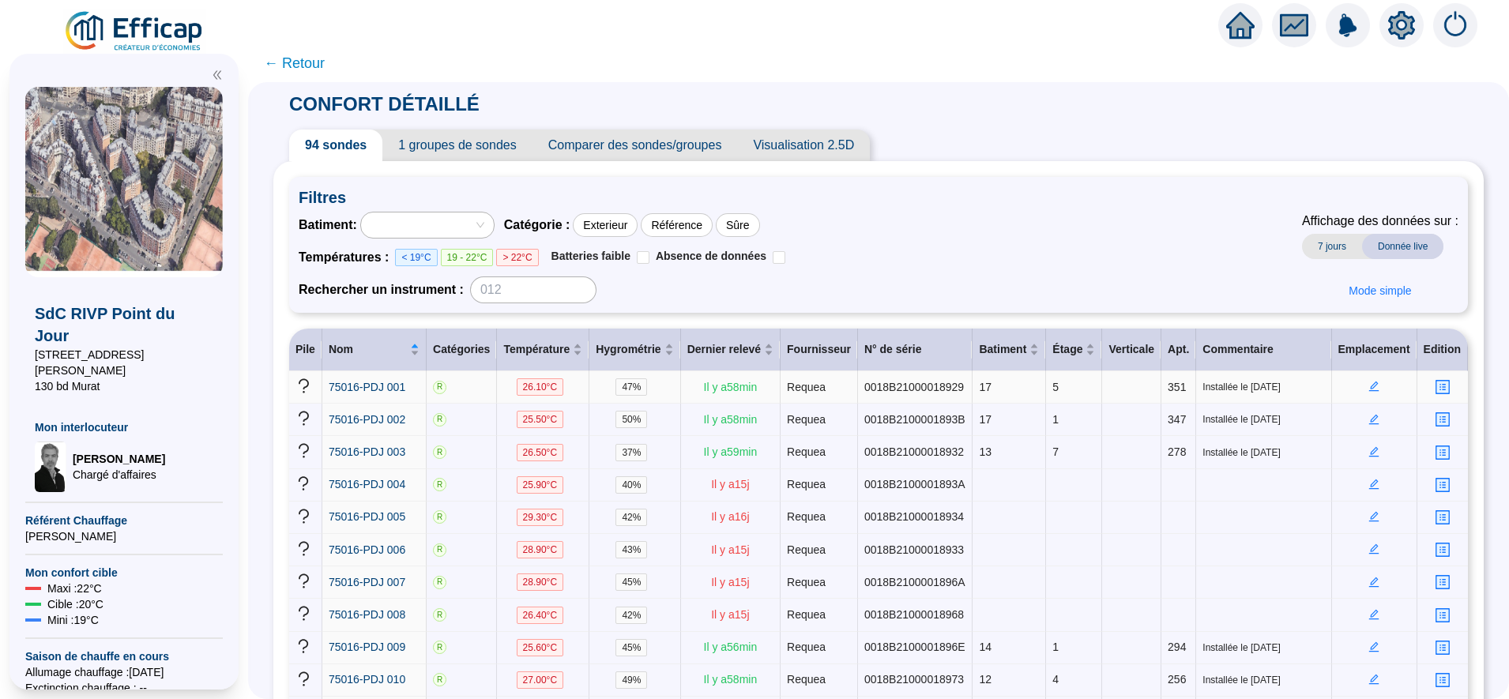
click at [1368, 390] on icon "edit" at bounding box center [1373, 386] width 11 height 11
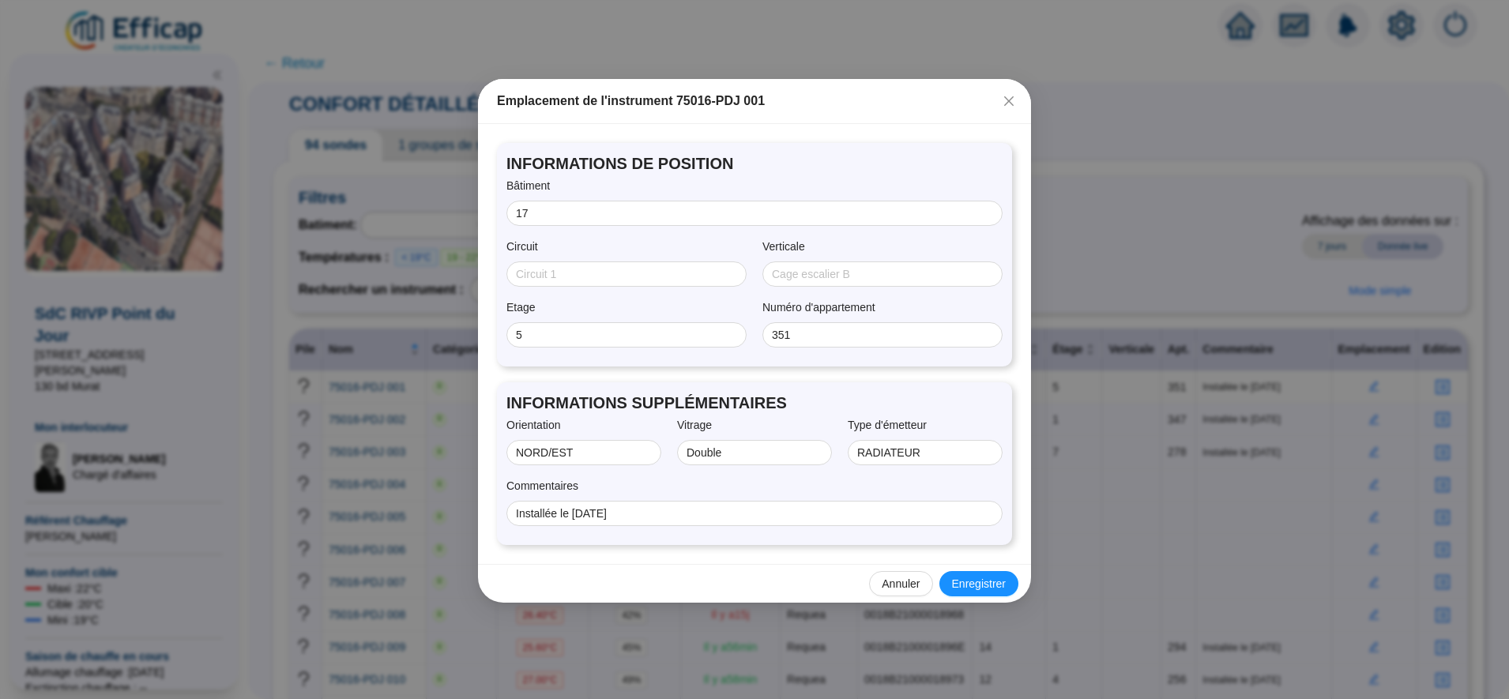
click at [903, 592] on span "Annuler" at bounding box center [900, 584] width 38 height 17
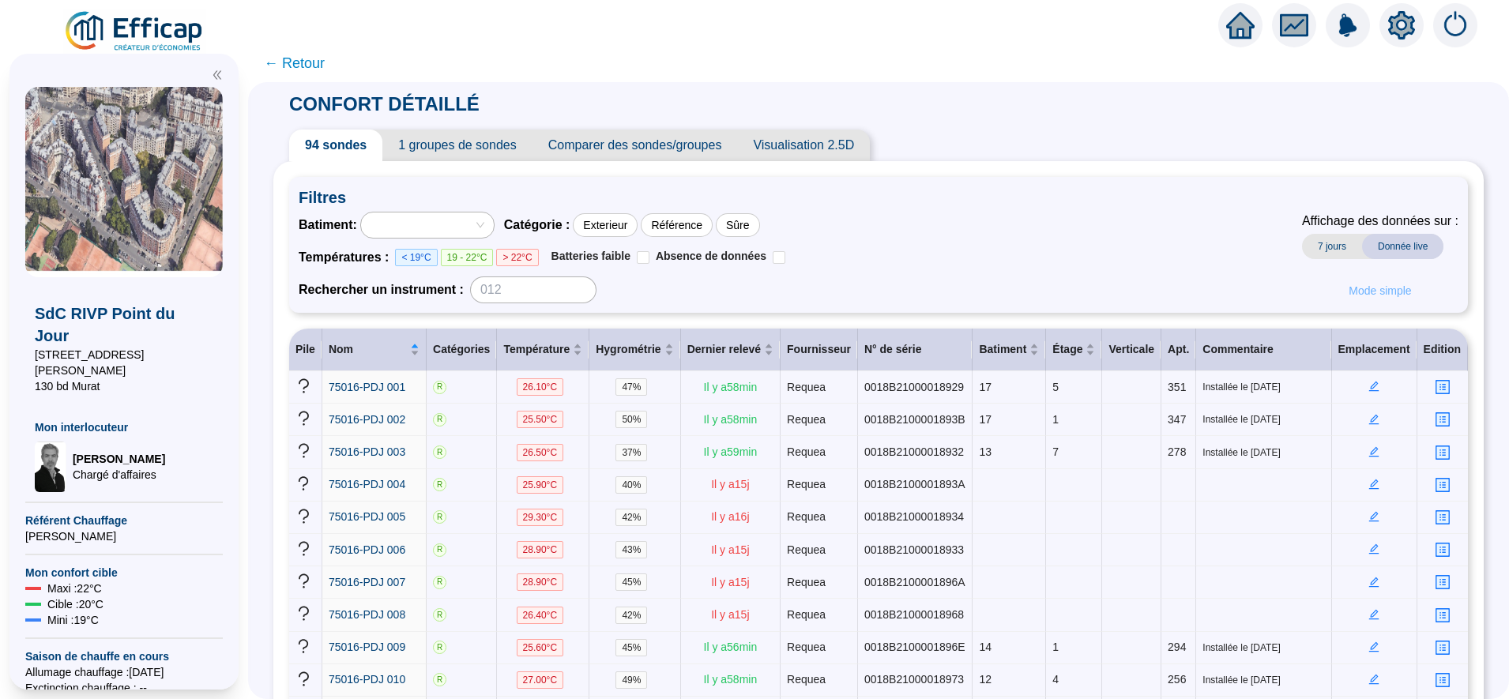
click at [1368, 293] on span "Mode simple" at bounding box center [1379, 291] width 62 height 17
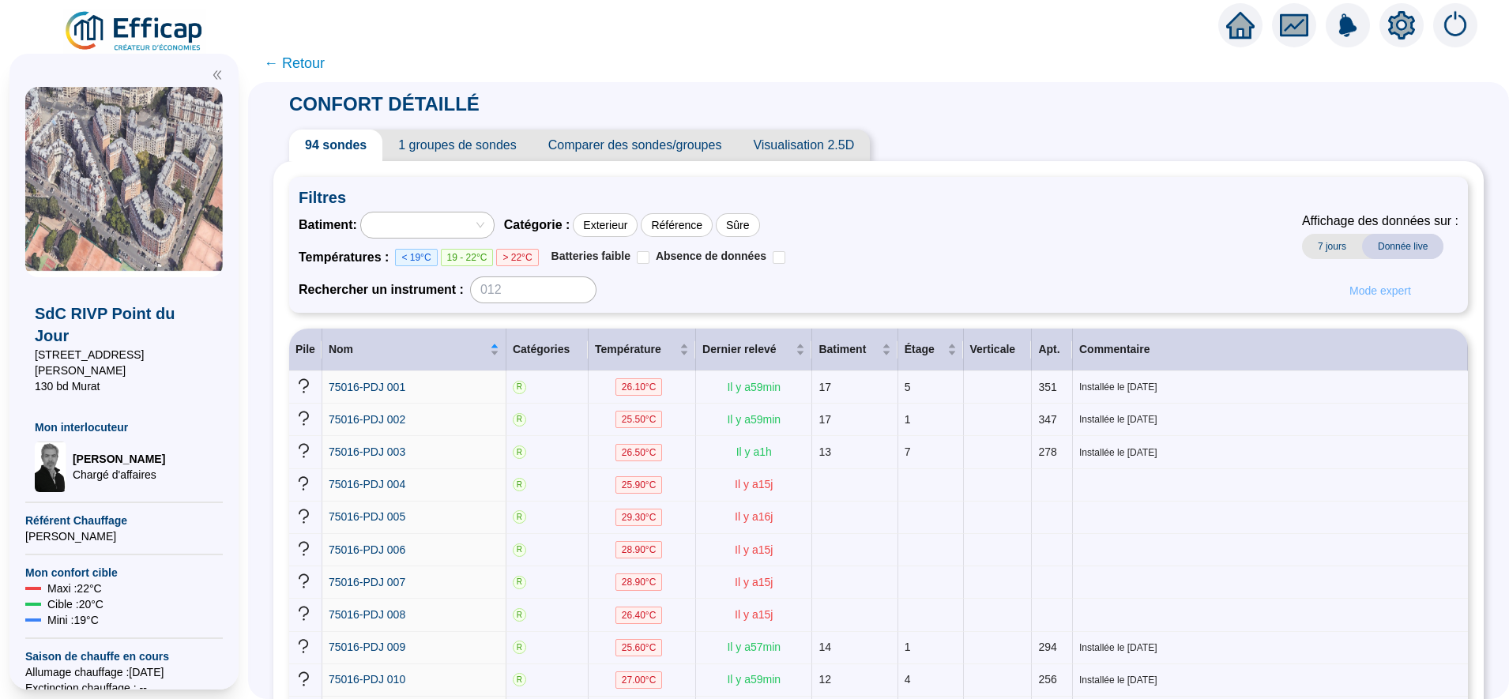
click at [1377, 297] on span "Mode expert" at bounding box center [1380, 291] width 62 height 17
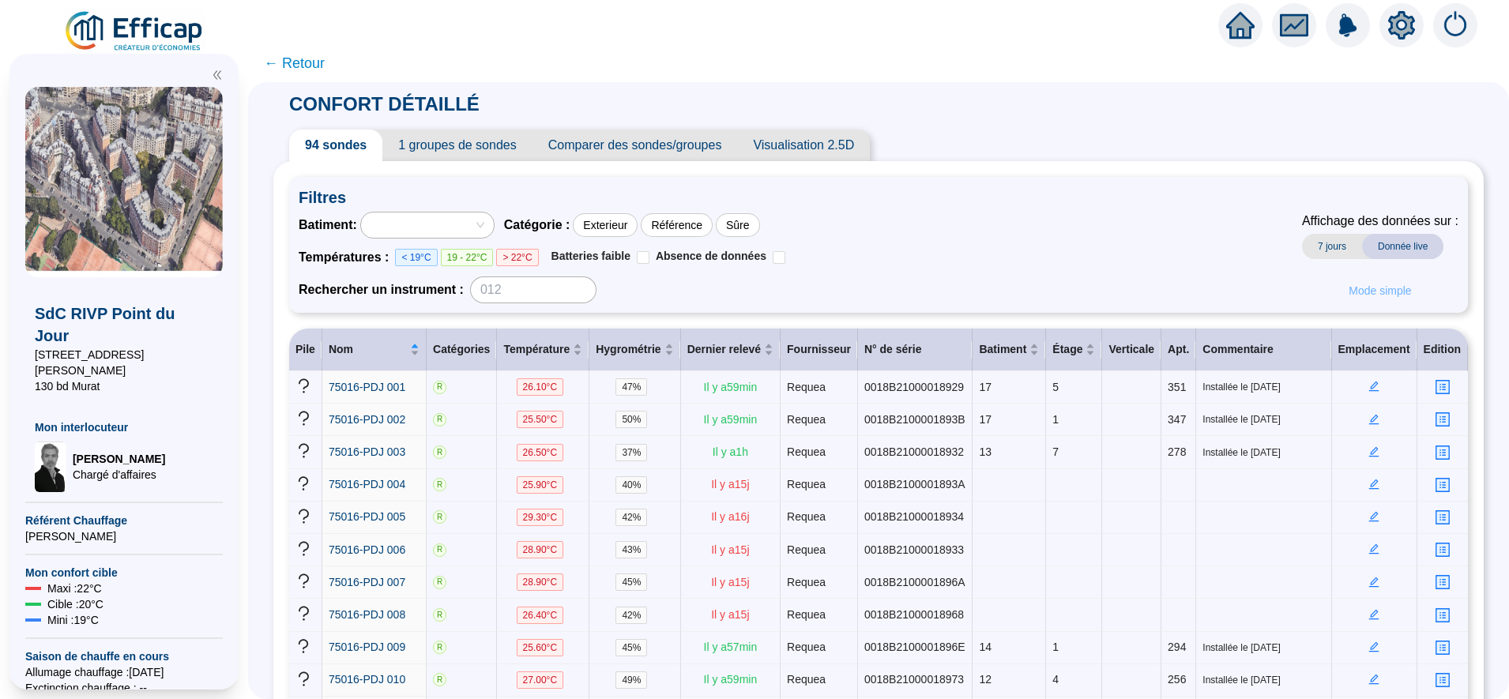
click at [1366, 293] on span "Mode simple" at bounding box center [1379, 291] width 62 height 17
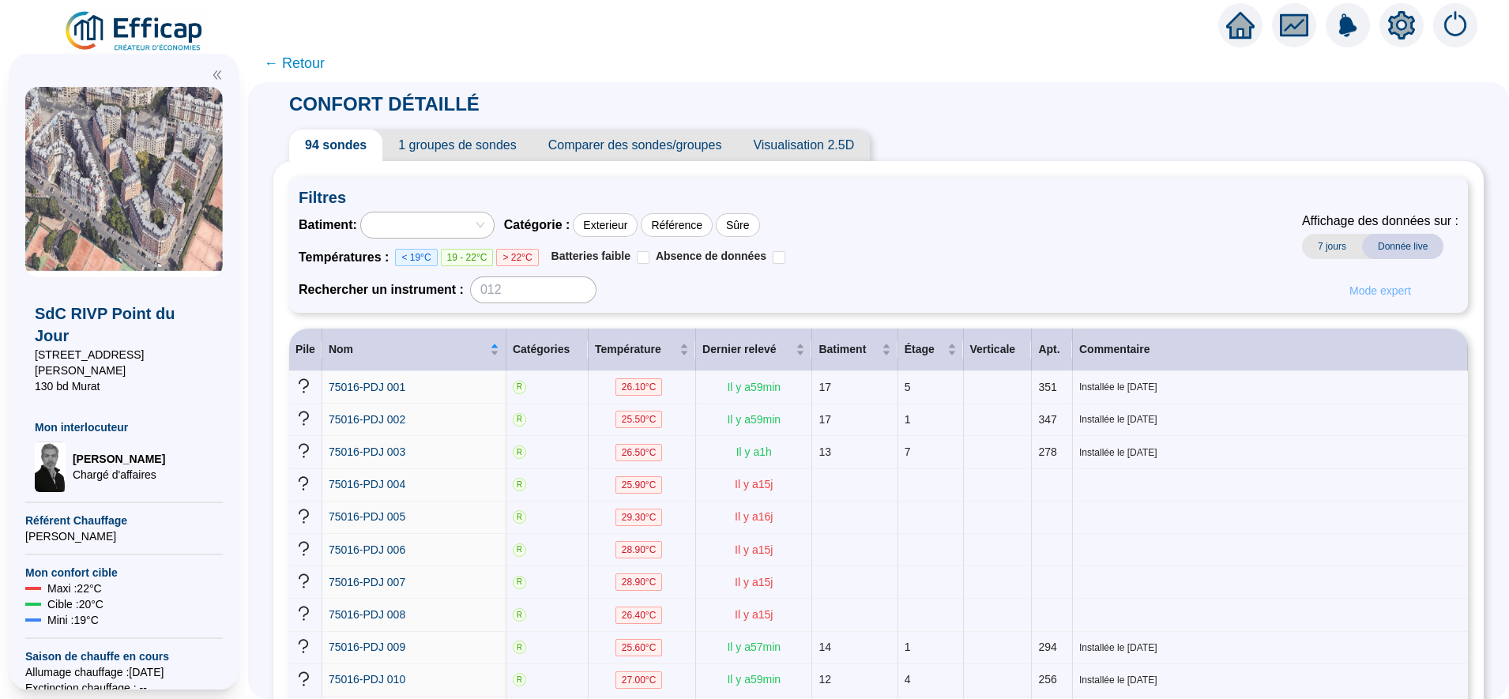
click at [1366, 293] on span "Mode expert" at bounding box center [1380, 291] width 62 height 17
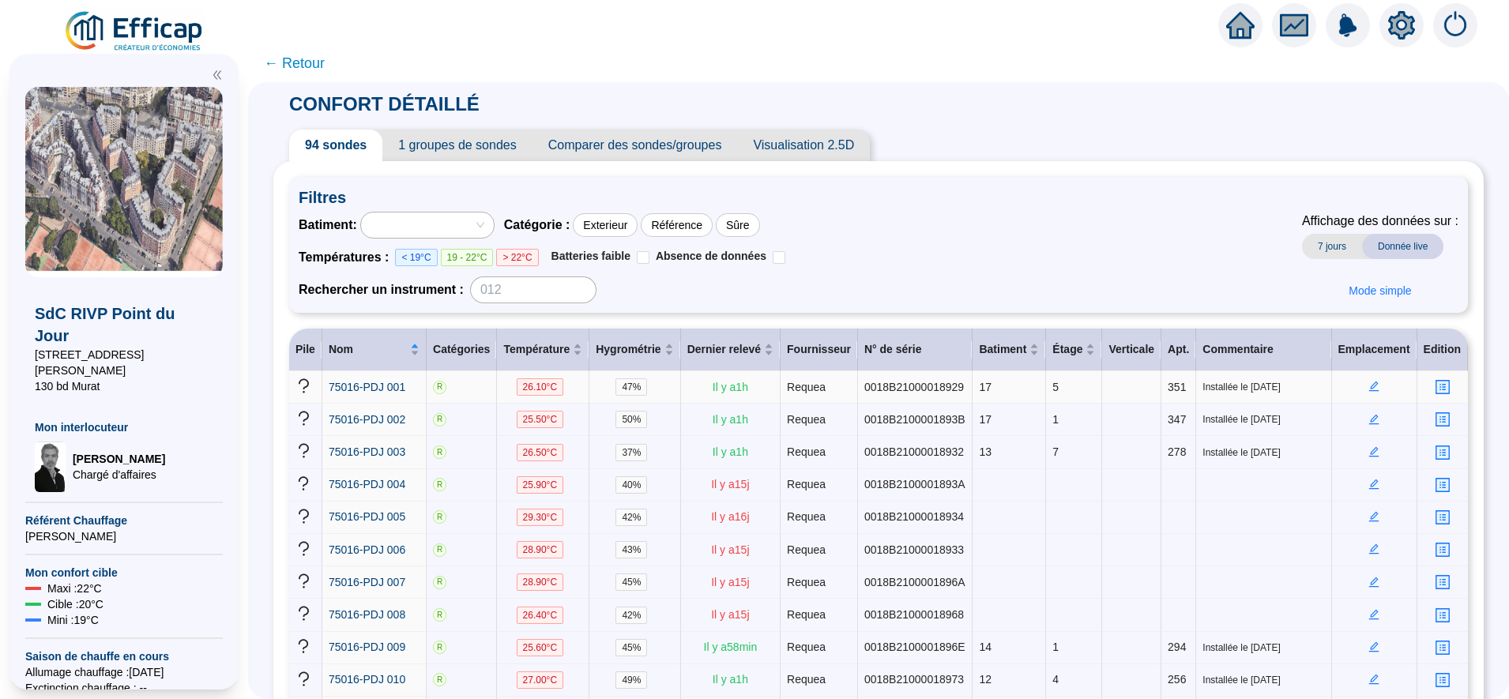
click at [1368, 389] on icon "edit" at bounding box center [1373, 386] width 11 height 11
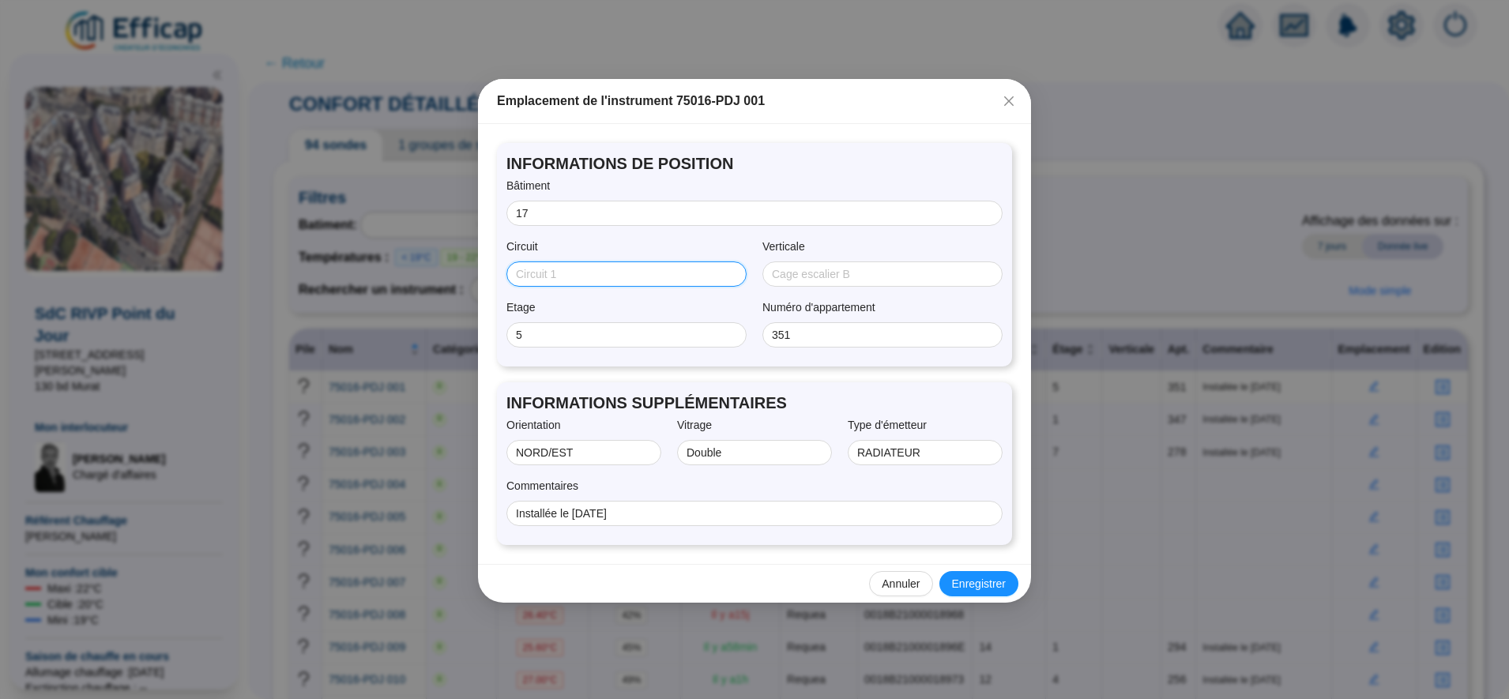
click at [691, 276] on input "Circuit" at bounding box center [625, 274] width 218 height 17
type input "SST2"
click at [973, 585] on span "Enregistrer" at bounding box center [979, 584] width 54 height 17
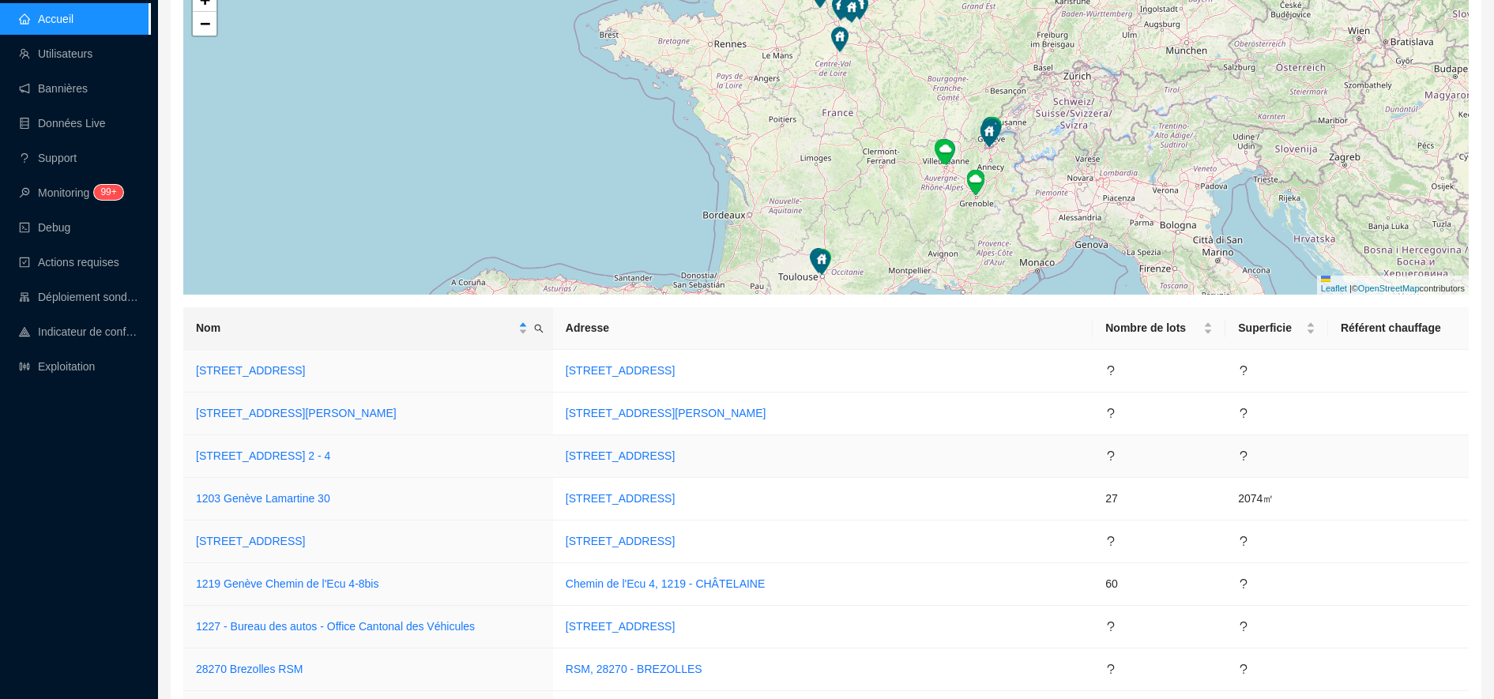
scroll to position [231, 0]
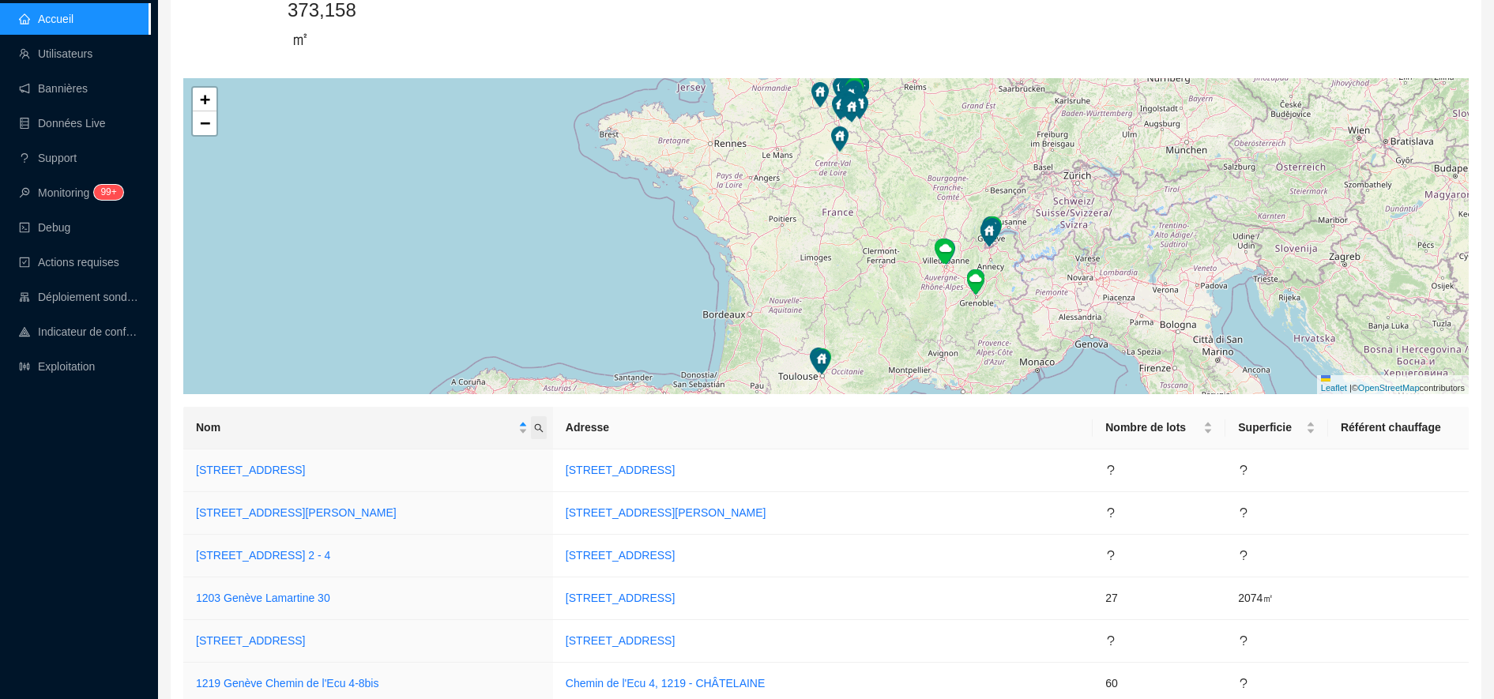
click at [543, 426] on icon "search" at bounding box center [538, 427] width 9 height 9
type input "rivp"
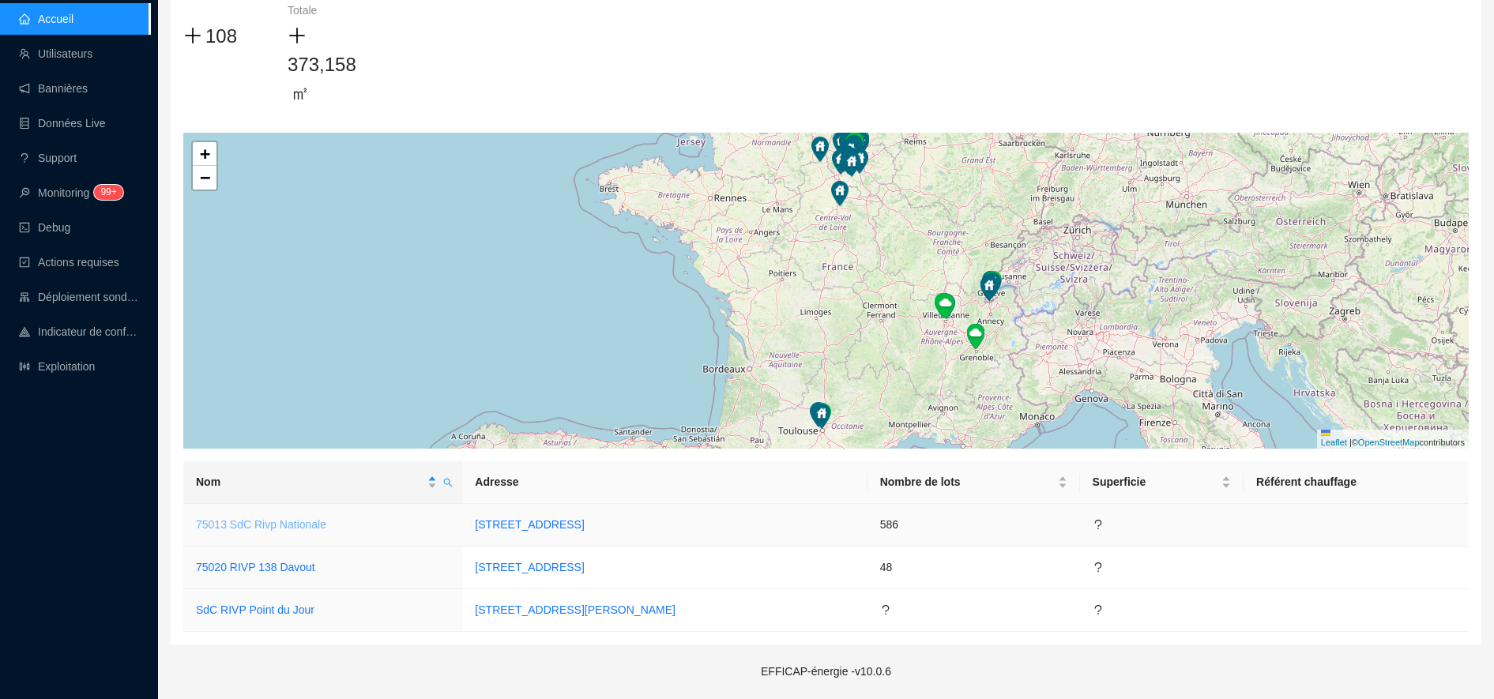
click at [280, 524] on link "75013 SdC Rivp Nationale" at bounding box center [261, 524] width 130 height 13
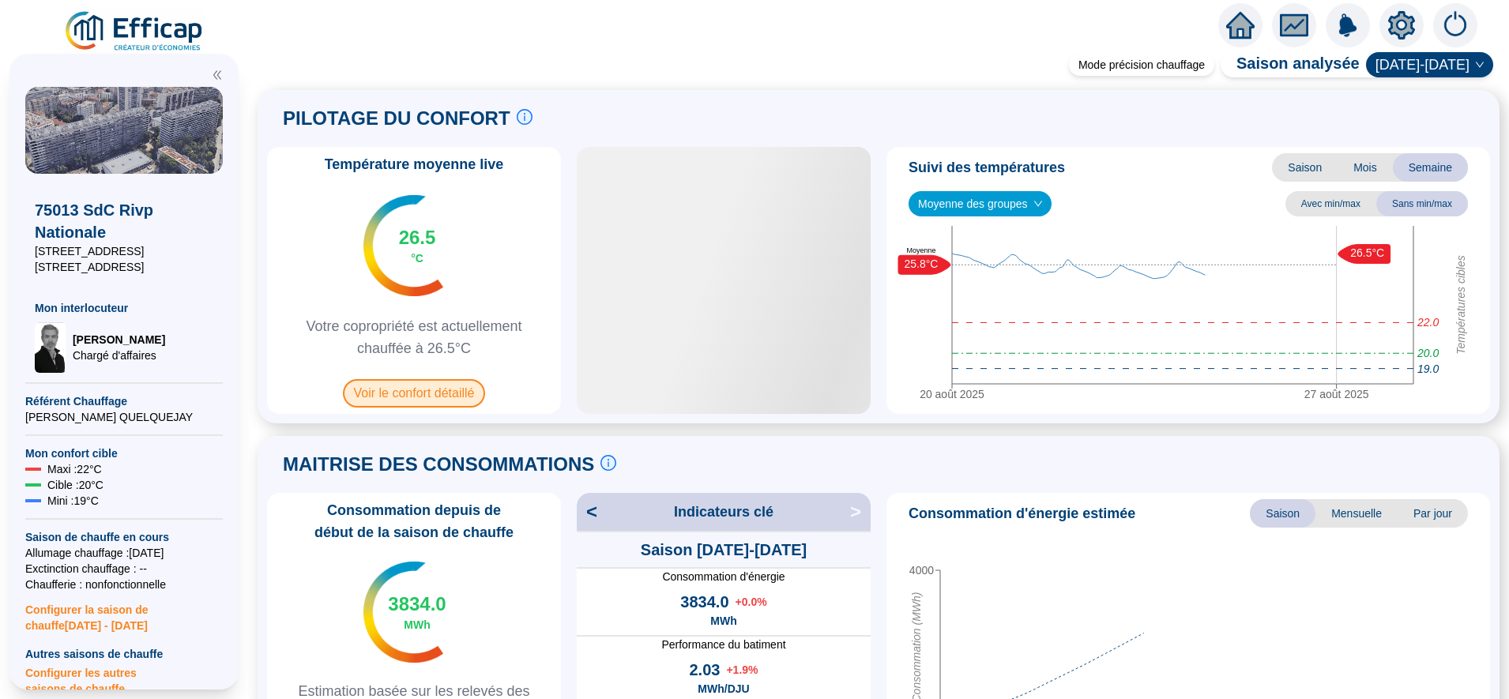
click at [422, 387] on span "Voir le confort détaillé" at bounding box center [414, 393] width 143 height 28
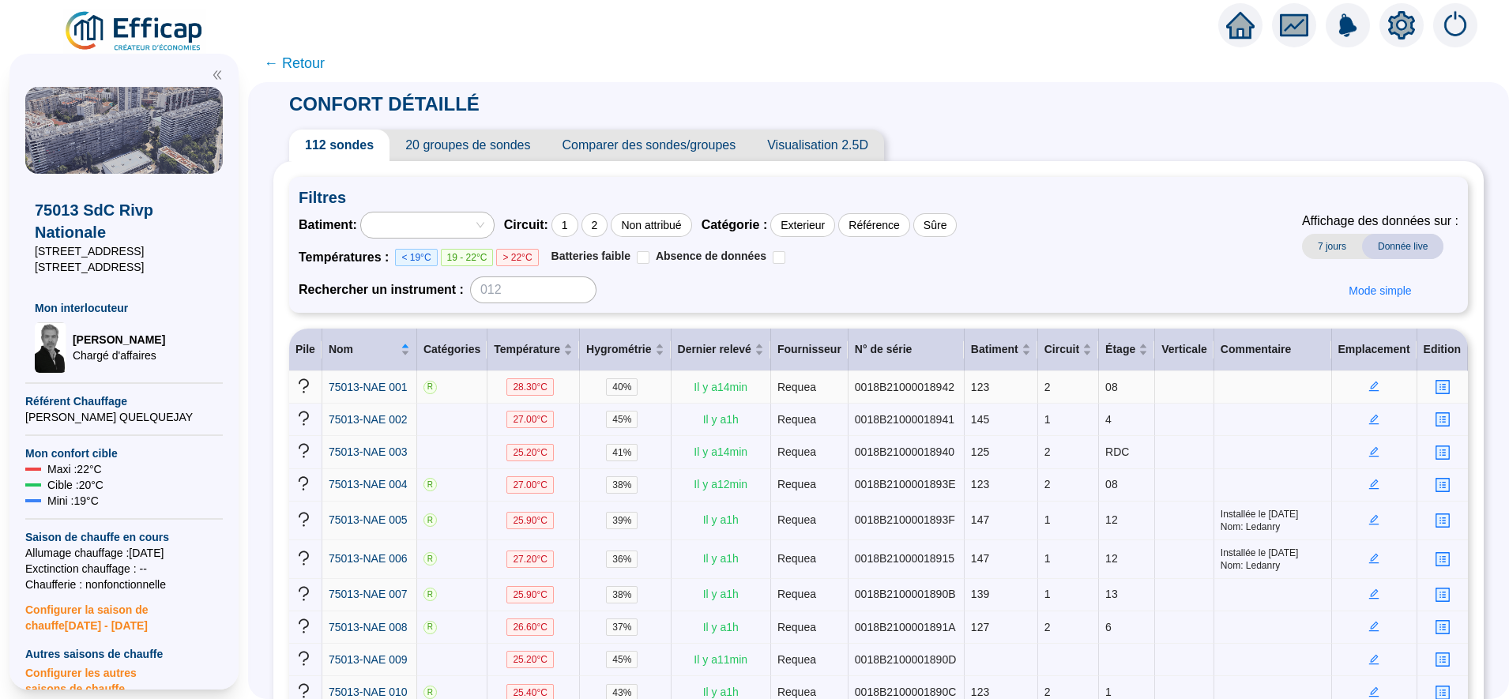
click at [1369, 392] on icon "edit" at bounding box center [1374, 386] width 10 height 10
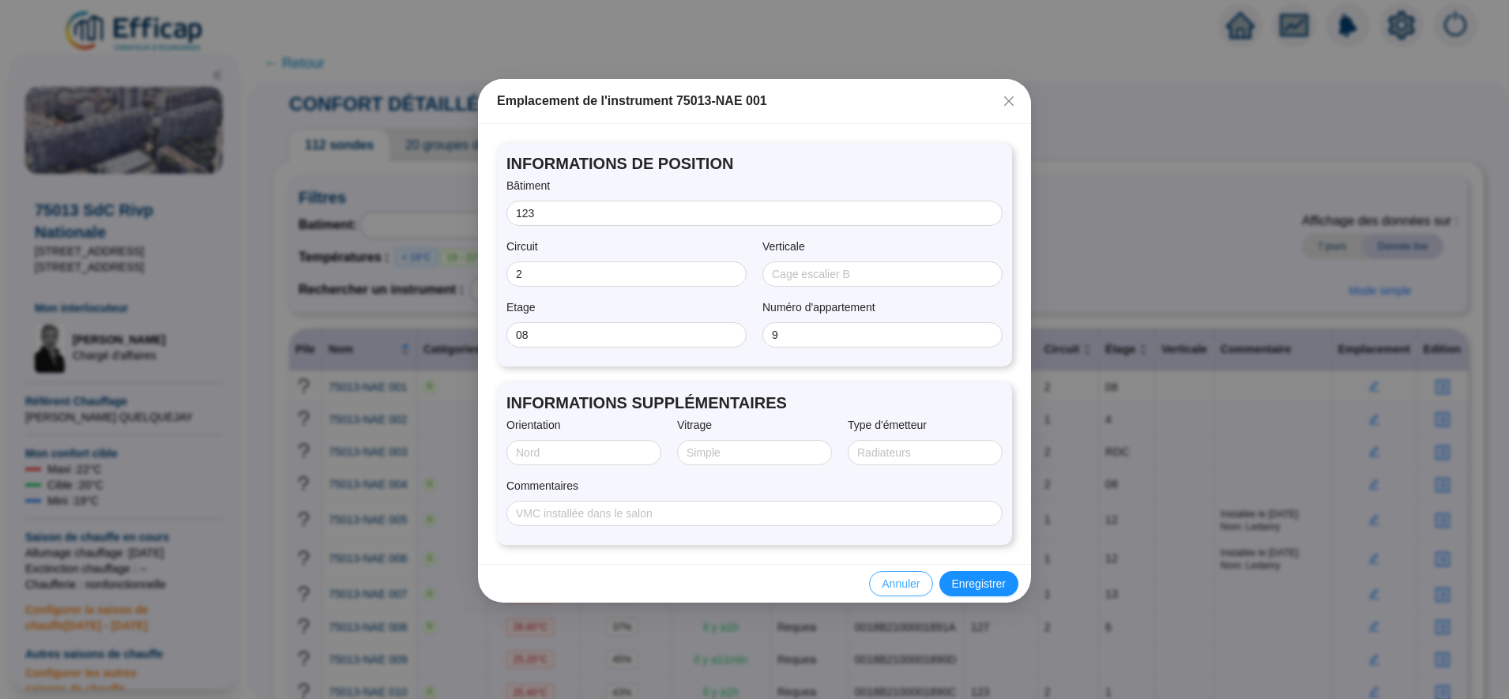
click at [889, 583] on span "Annuler" at bounding box center [900, 584] width 38 height 17
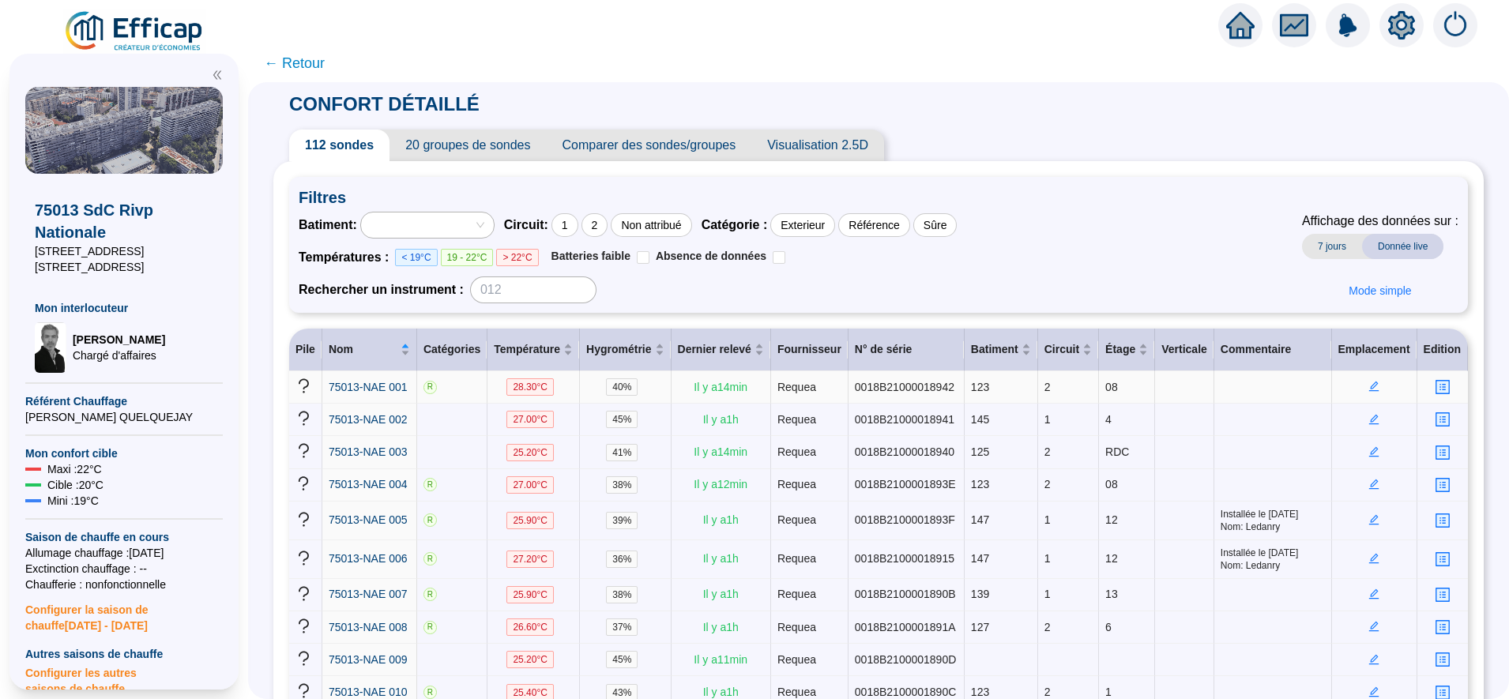
click at [1355, 385] on td at bounding box center [1374, 387] width 85 height 32
click at [1368, 390] on icon "edit" at bounding box center [1373, 386] width 11 height 11
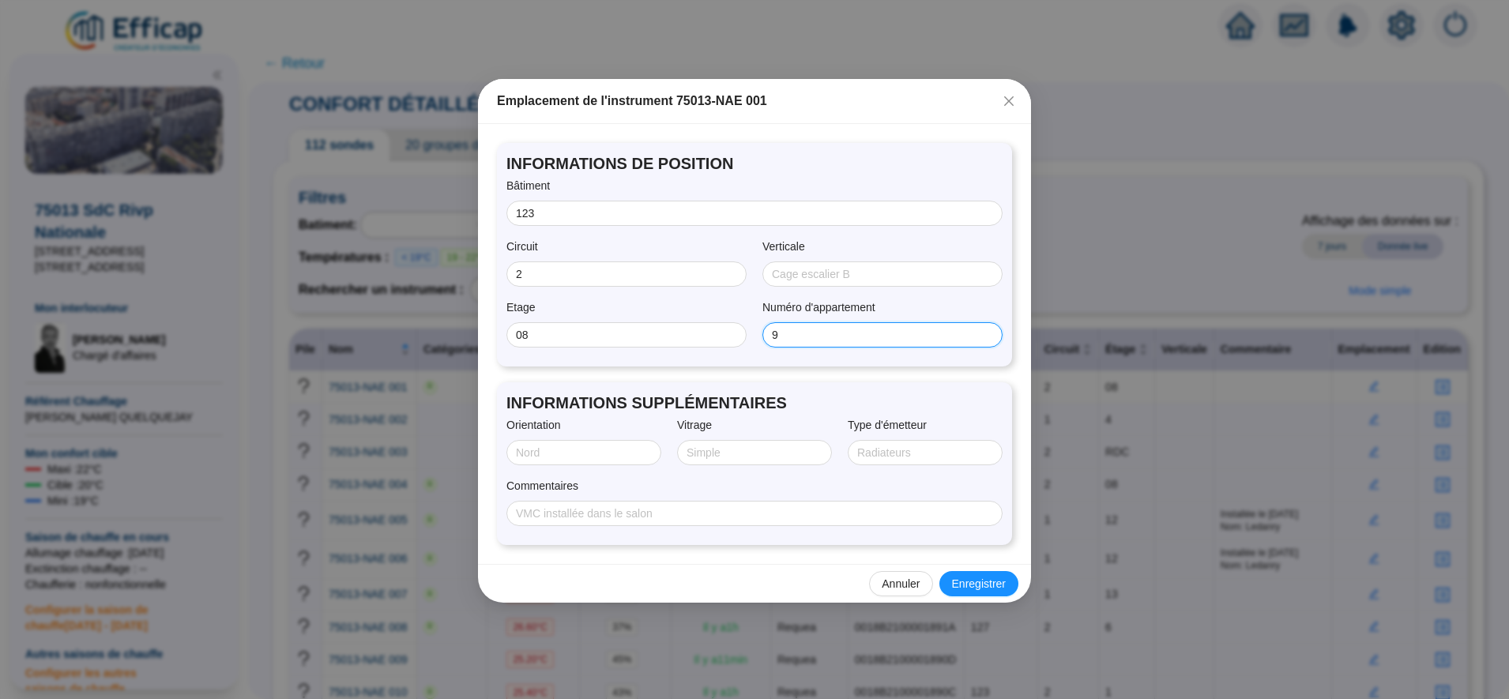
click at [825, 335] on input "9" at bounding box center [881, 335] width 218 height 17
click at [850, 243] on div "Verticale" at bounding box center [882, 250] width 240 height 23
click at [902, 583] on span "Annuler" at bounding box center [900, 584] width 38 height 17
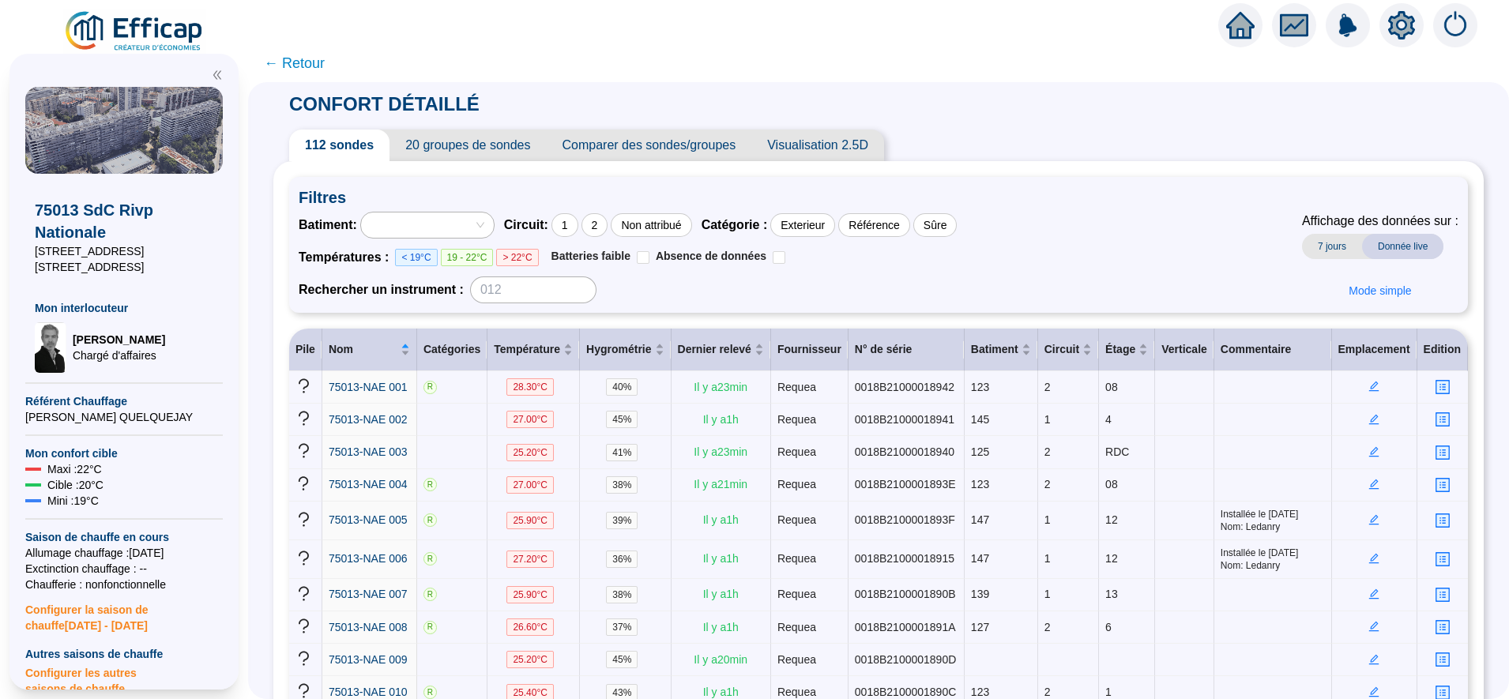
click at [294, 58] on span "← Retour" at bounding box center [294, 63] width 61 height 22
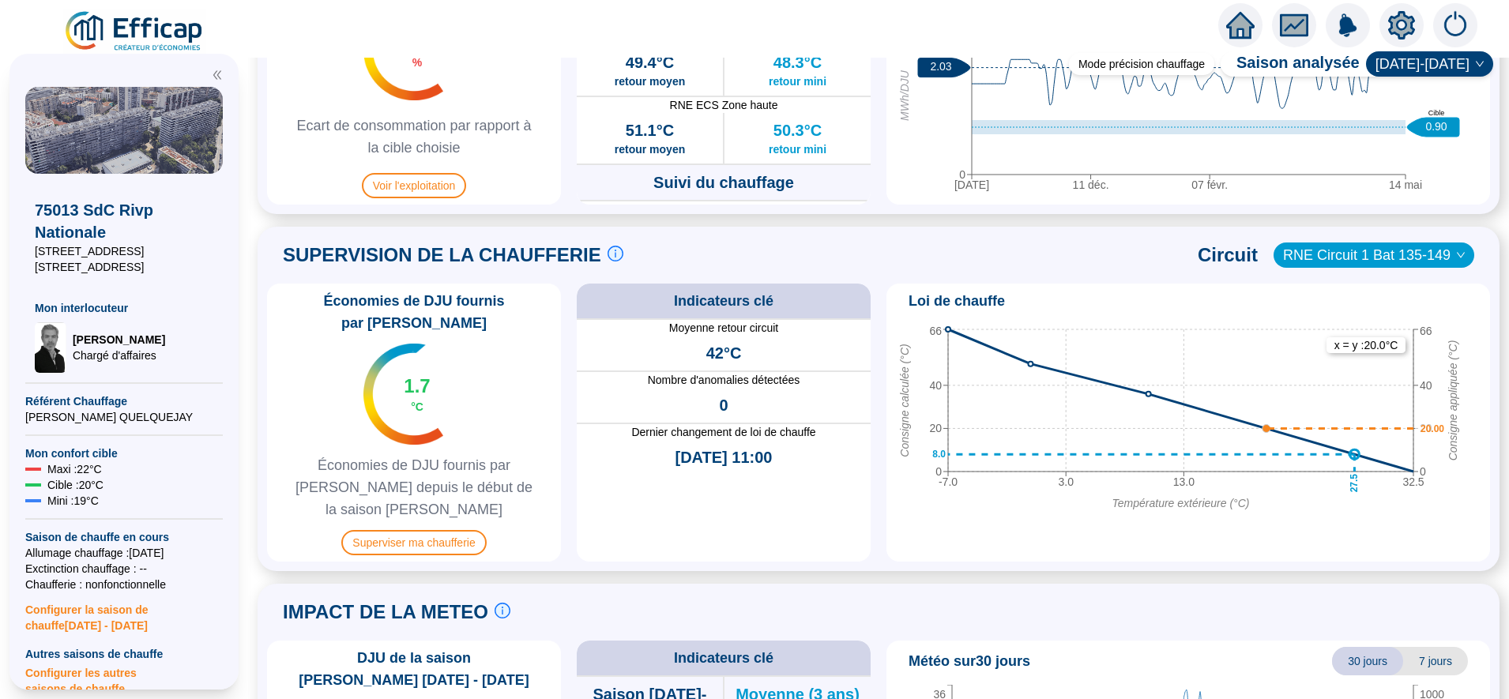
scroll to position [922, 0]
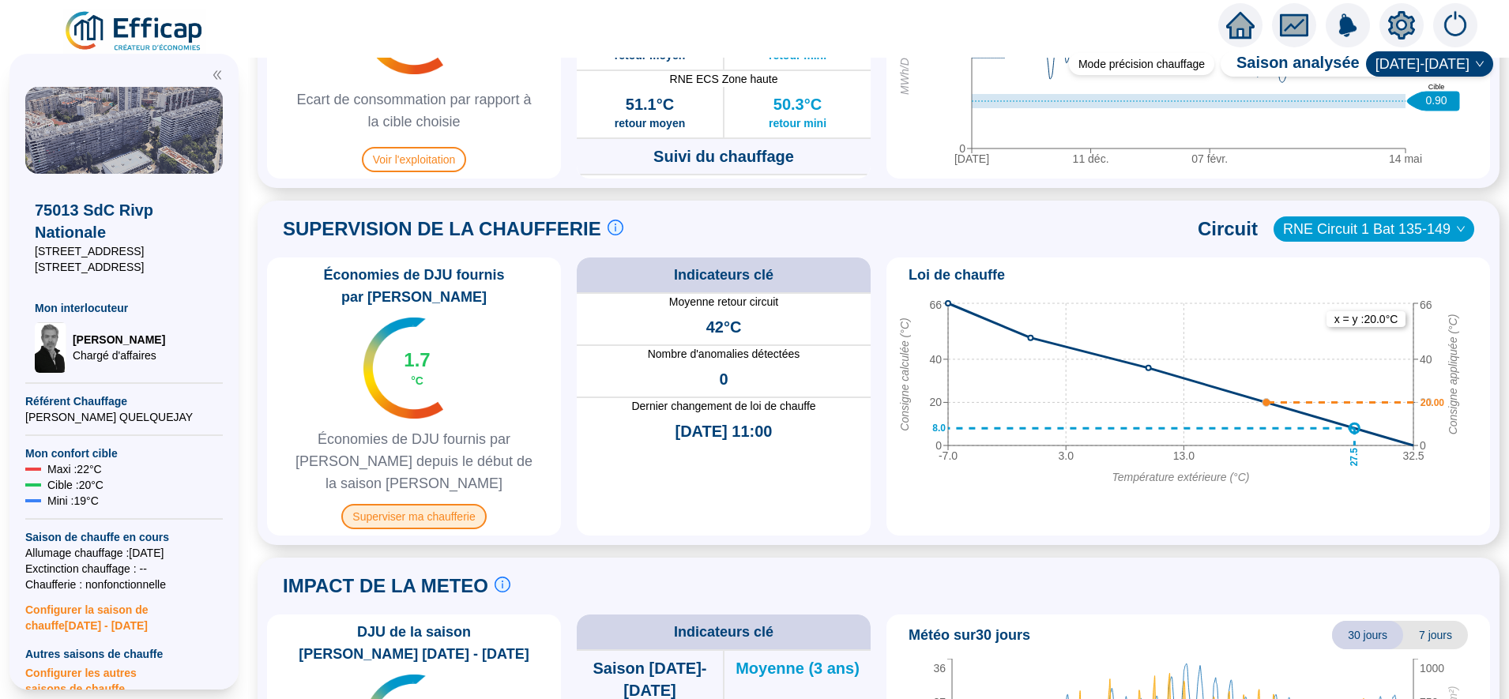
click at [411, 504] on span "Superviser ma chaufferie" at bounding box center [413, 516] width 145 height 25
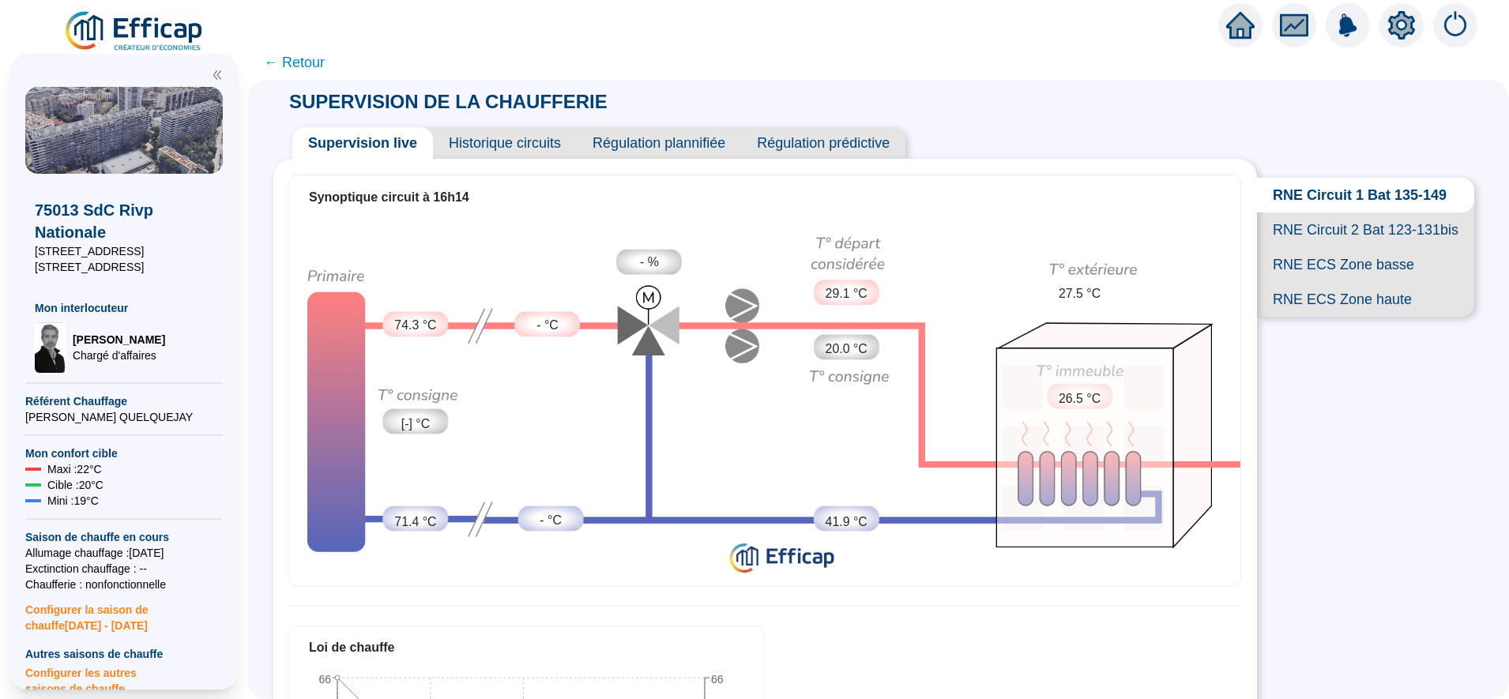
click at [1294, 282] on span "RNE ECS Zone basse" at bounding box center [1365, 264] width 217 height 35
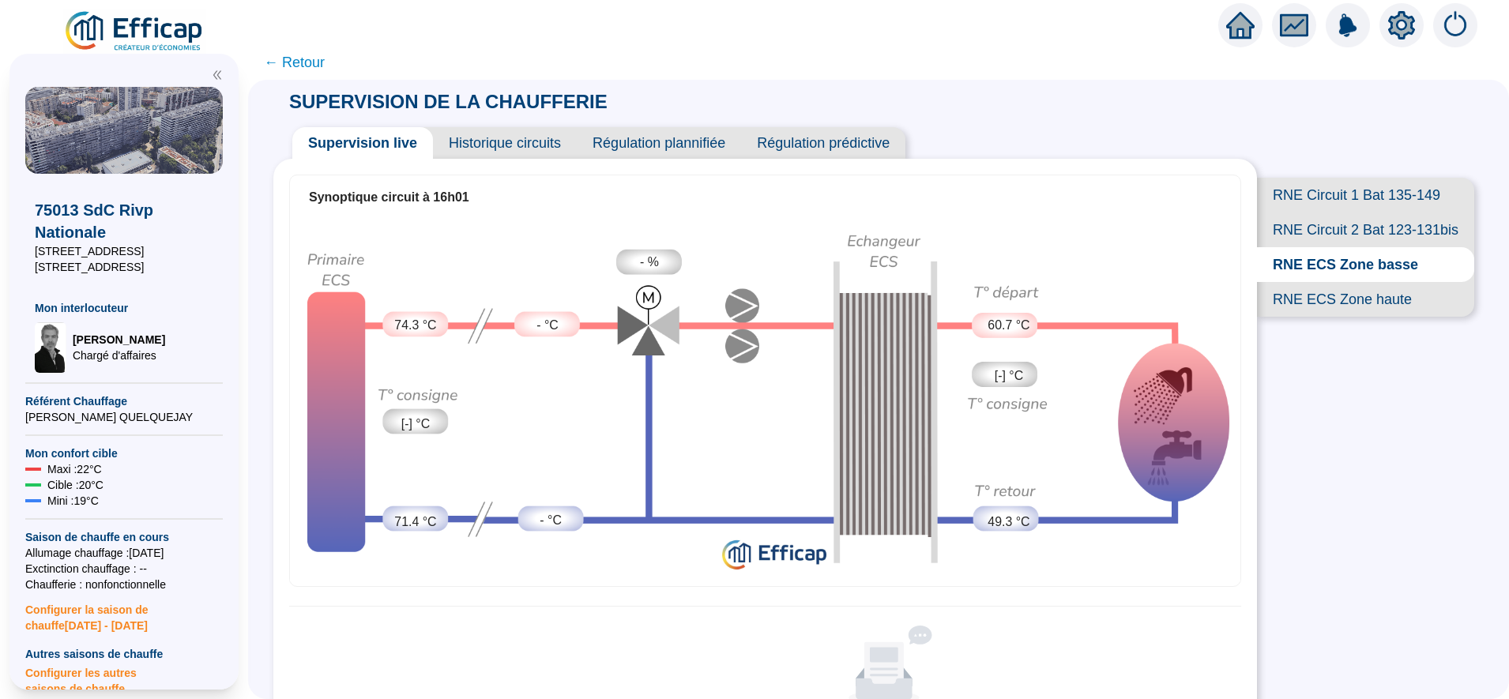
click at [1307, 317] on span "RNE ECS Zone haute" at bounding box center [1365, 299] width 217 height 35
click at [322, 65] on span "← Retour" at bounding box center [294, 62] width 61 height 22
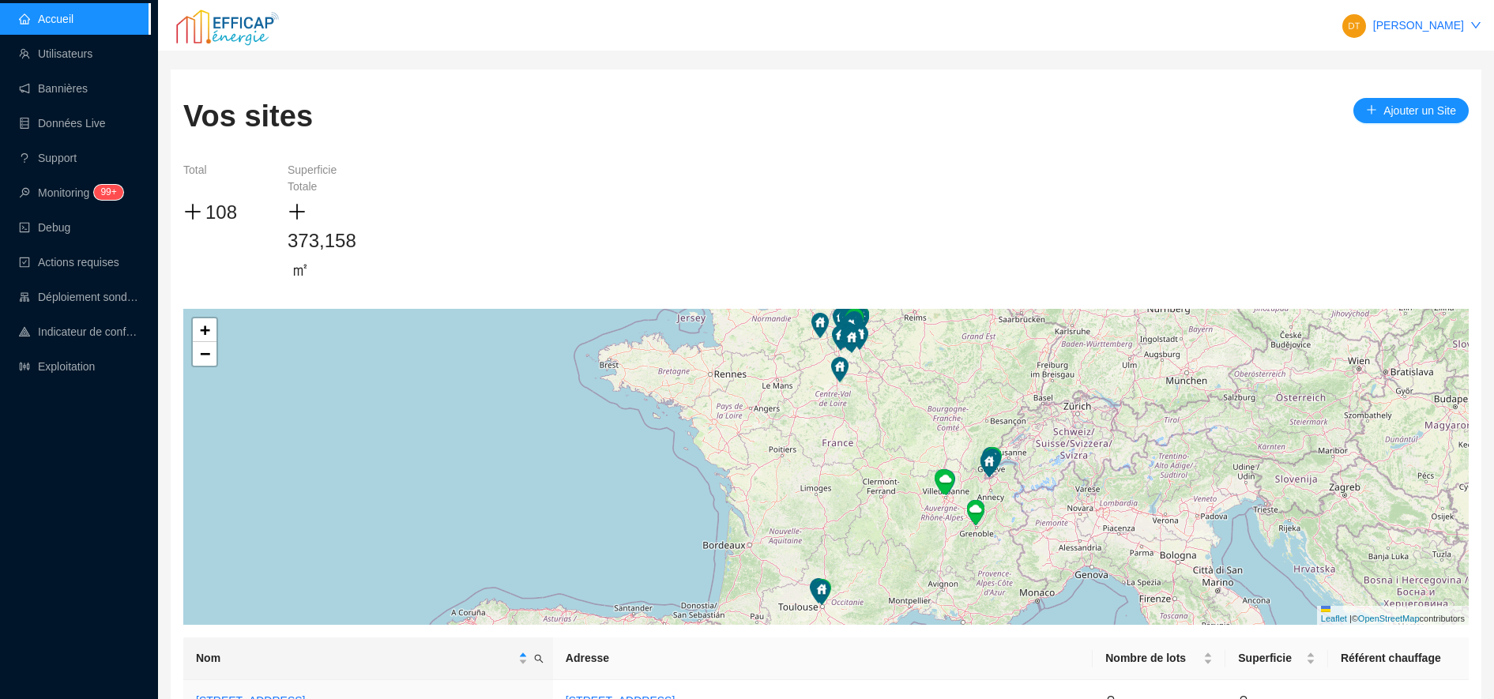
scroll to position [176, 0]
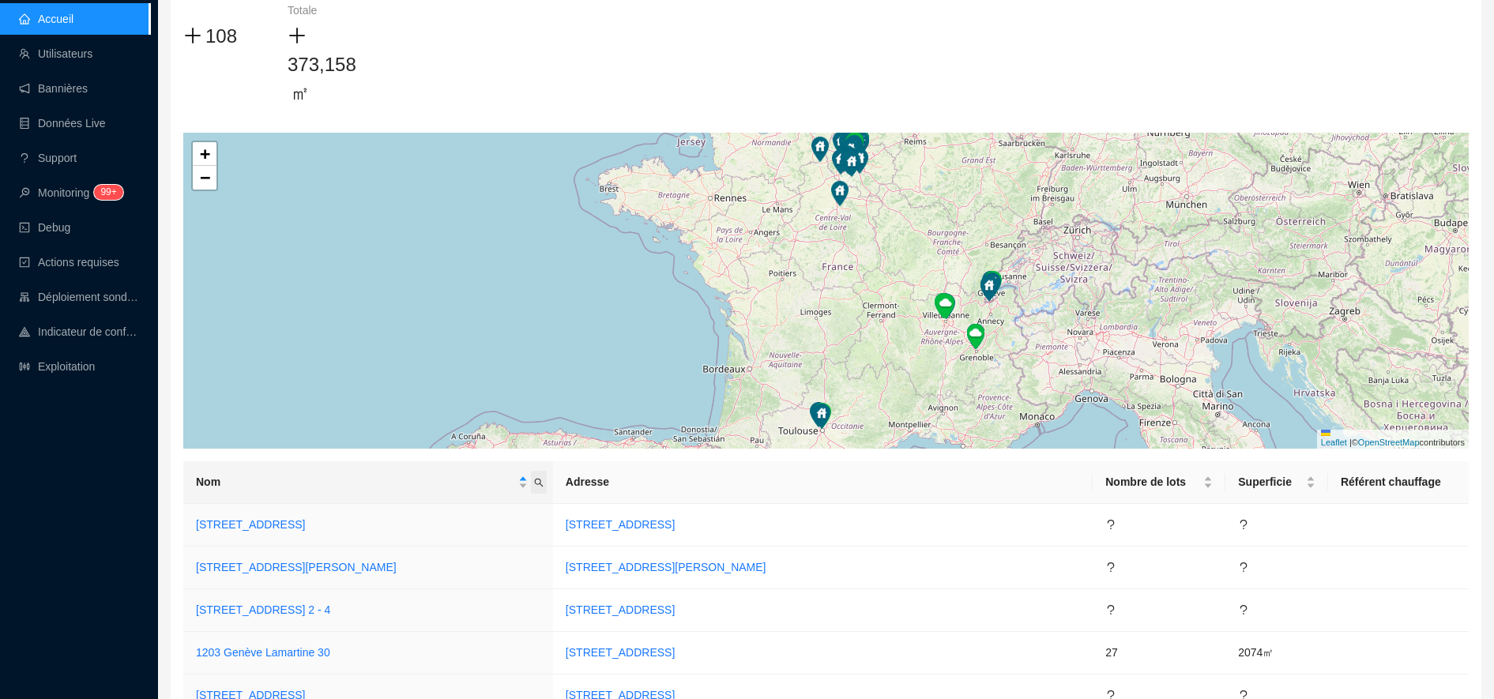
click at [543, 483] on icon "search" at bounding box center [538, 482] width 9 height 9
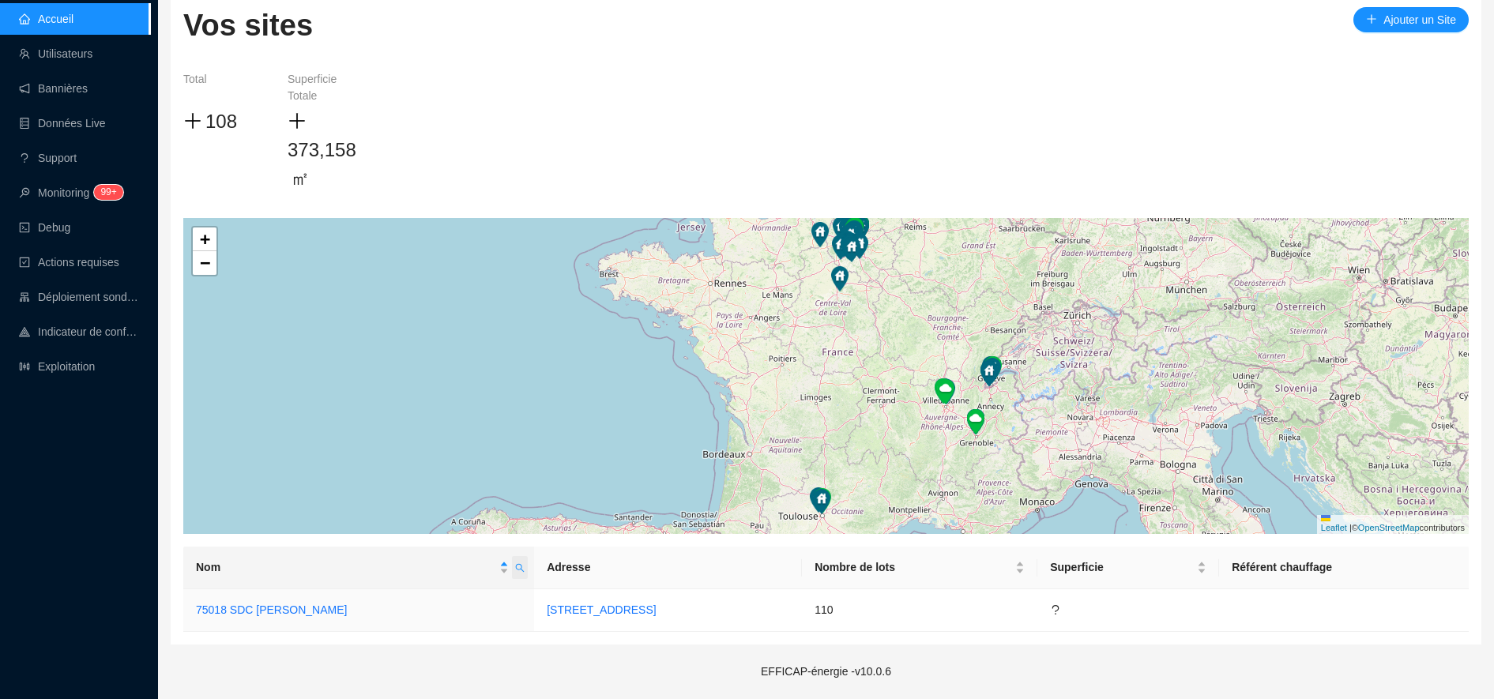
scroll to position [91, 0]
click at [293, 612] on link "75018 SDC [PERSON_NAME]" at bounding box center [271, 609] width 151 height 13
click at [516, 568] on icon "search" at bounding box center [520, 567] width 9 height 9
type input "rivp"
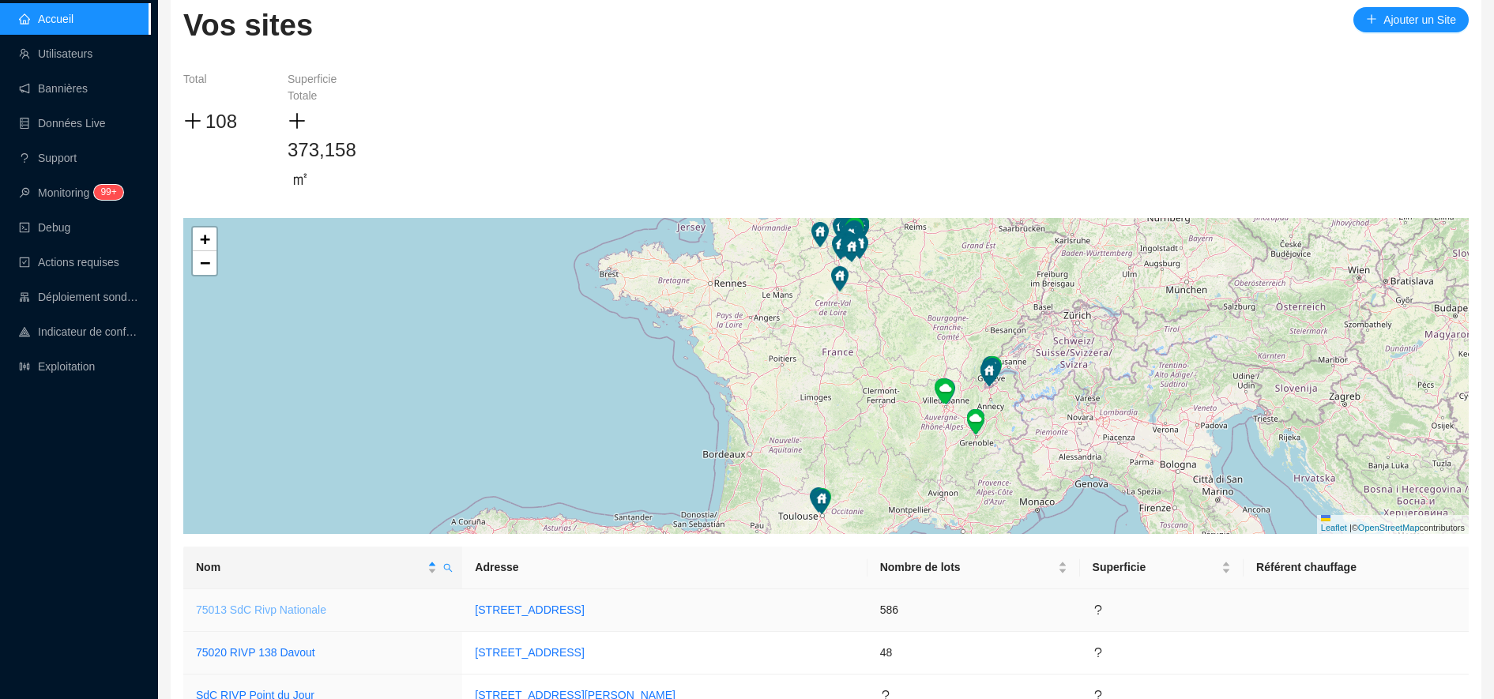
click at [269, 614] on link "75013 SdC Rivp Nationale" at bounding box center [261, 609] width 130 height 13
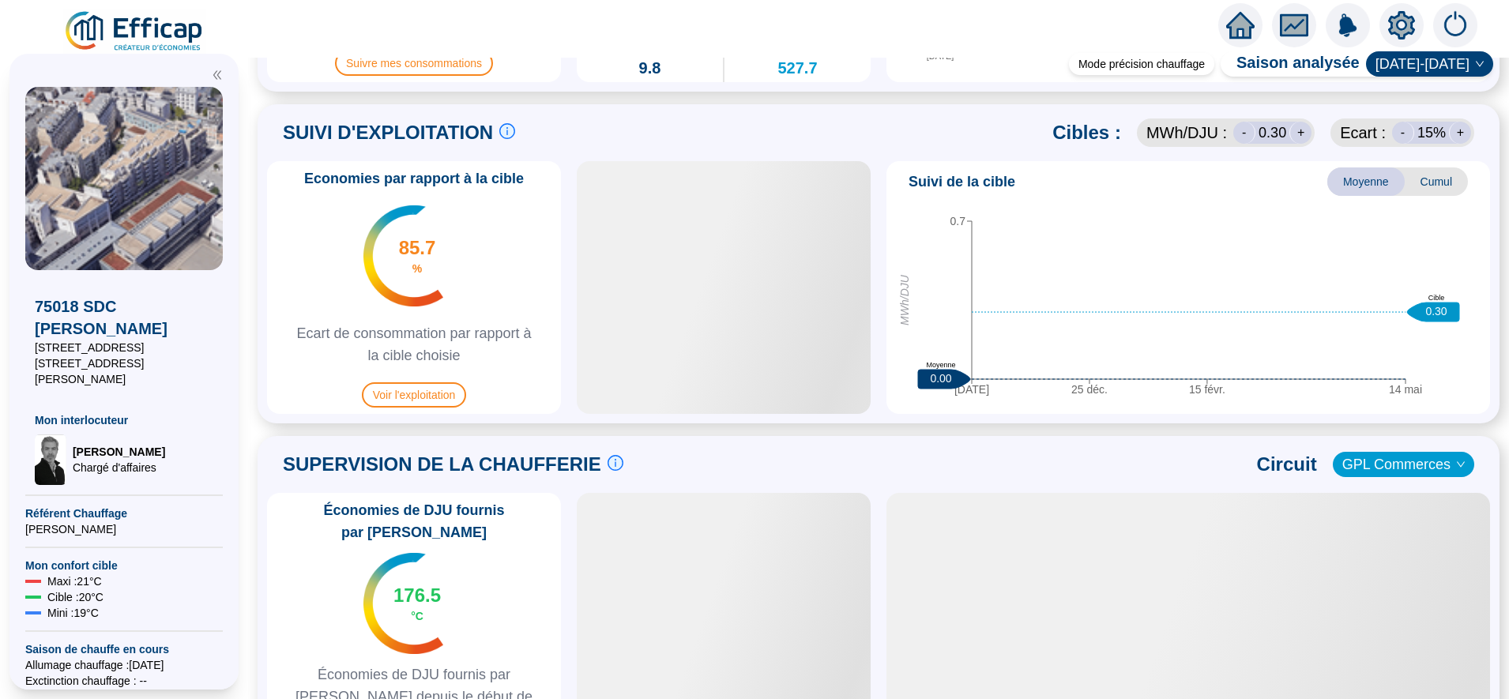
scroll to position [781, 0]
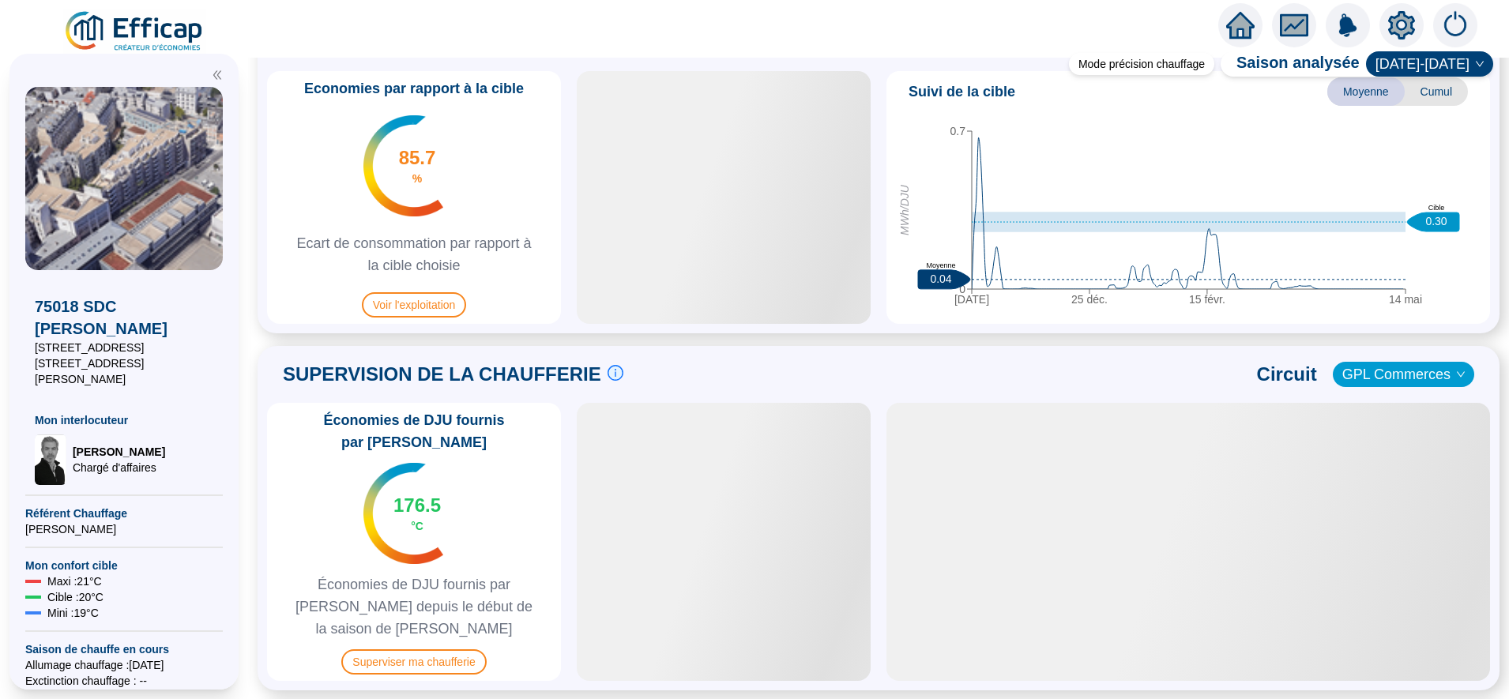
click at [431, 622] on div "Économies de DJU fournis par Efficap 176.5 °C Économies de DJU fournis par Effi…" at bounding box center [414, 542] width 294 height 278
click at [436, 649] on span "Superviser ma chaufferie" at bounding box center [413, 661] width 145 height 25
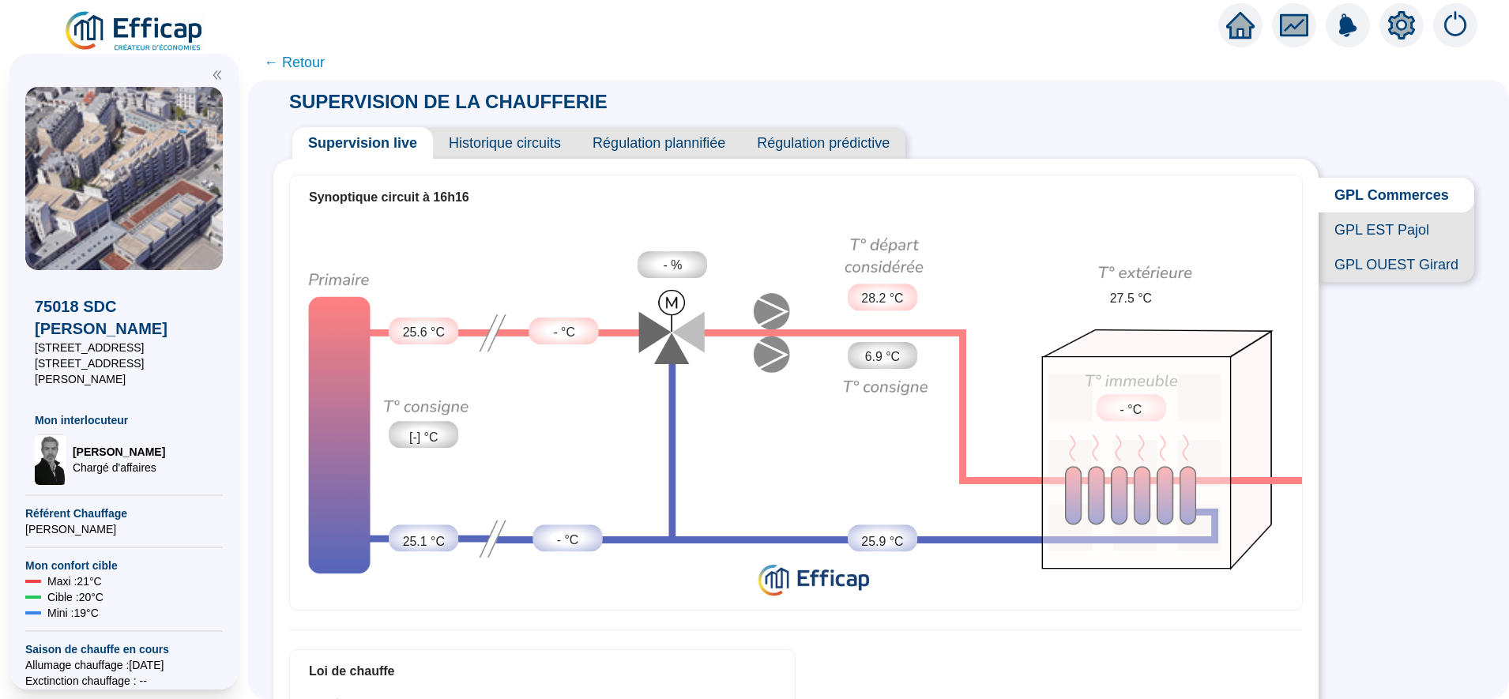
click at [309, 60] on span "← Retour" at bounding box center [294, 62] width 61 height 22
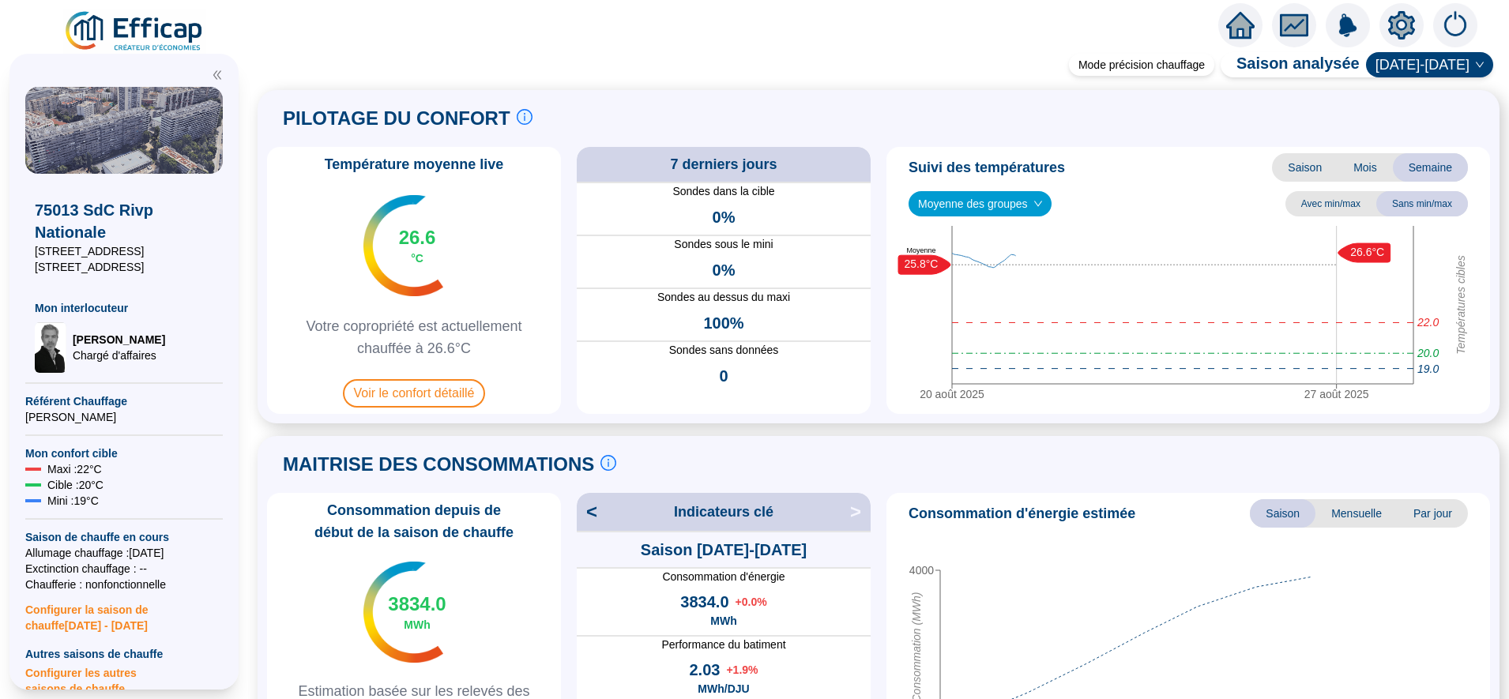
click at [414, 390] on span "Voir le confort détaillé" at bounding box center [414, 393] width 143 height 28
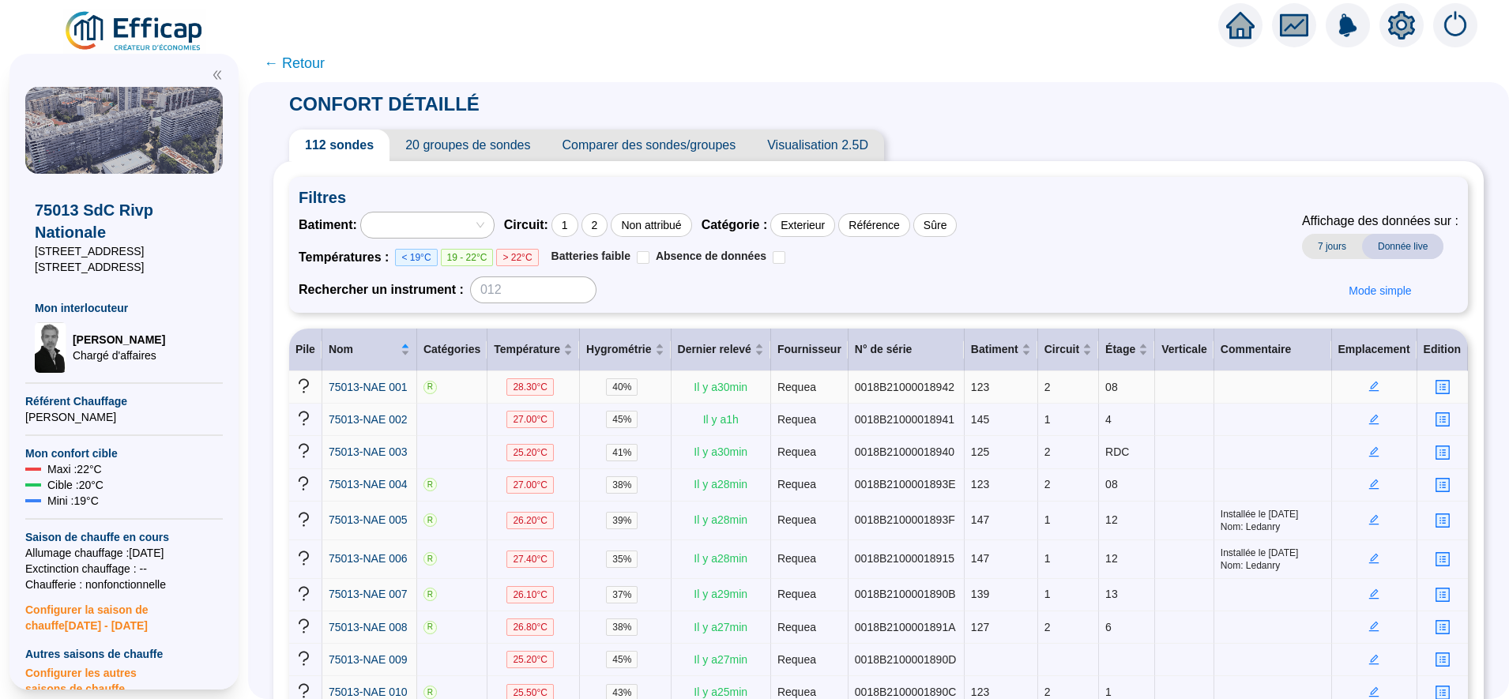
click at [1368, 385] on icon "edit" at bounding box center [1373, 386] width 11 height 11
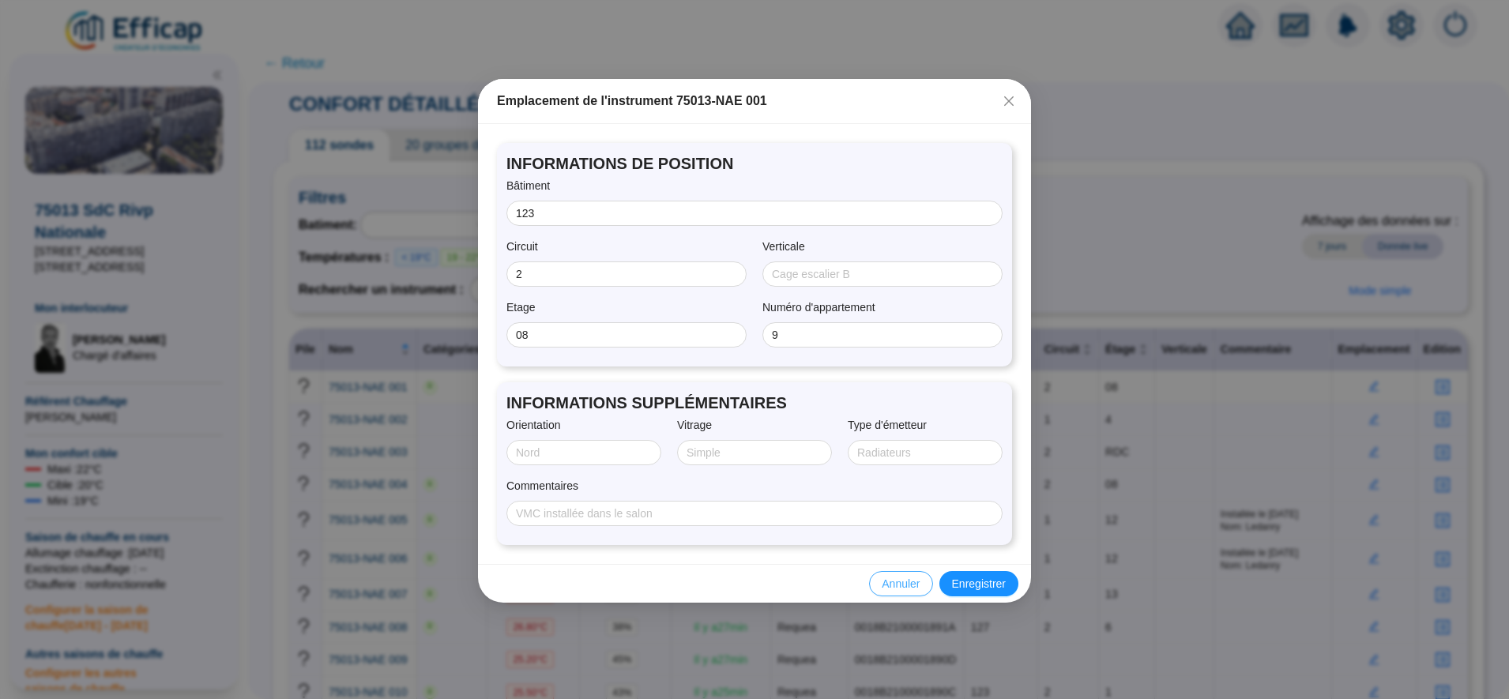
click at [925, 582] on button "Annuler" at bounding box center [900, 583] width 63 height 25
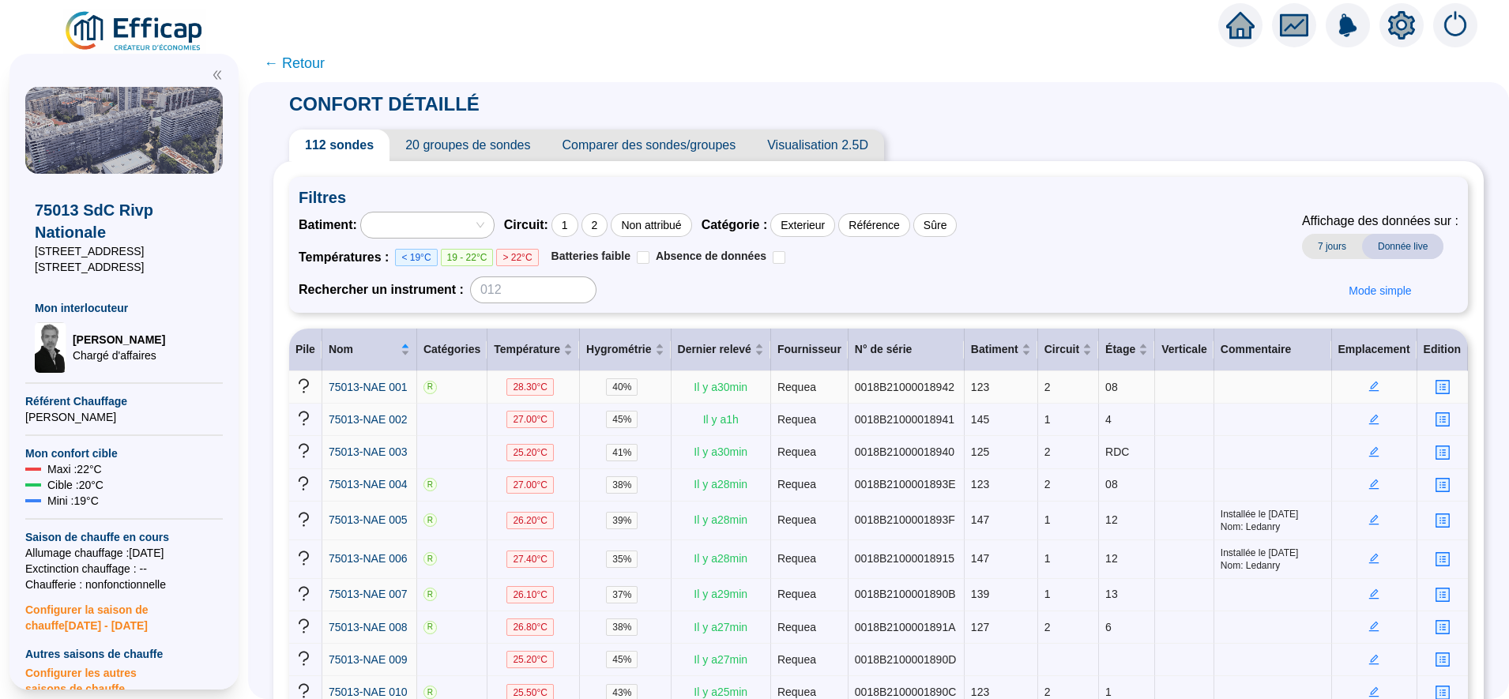
click at [1369, 388] on icon "edit" at bounding box center [1374, 386] width 10 height 10
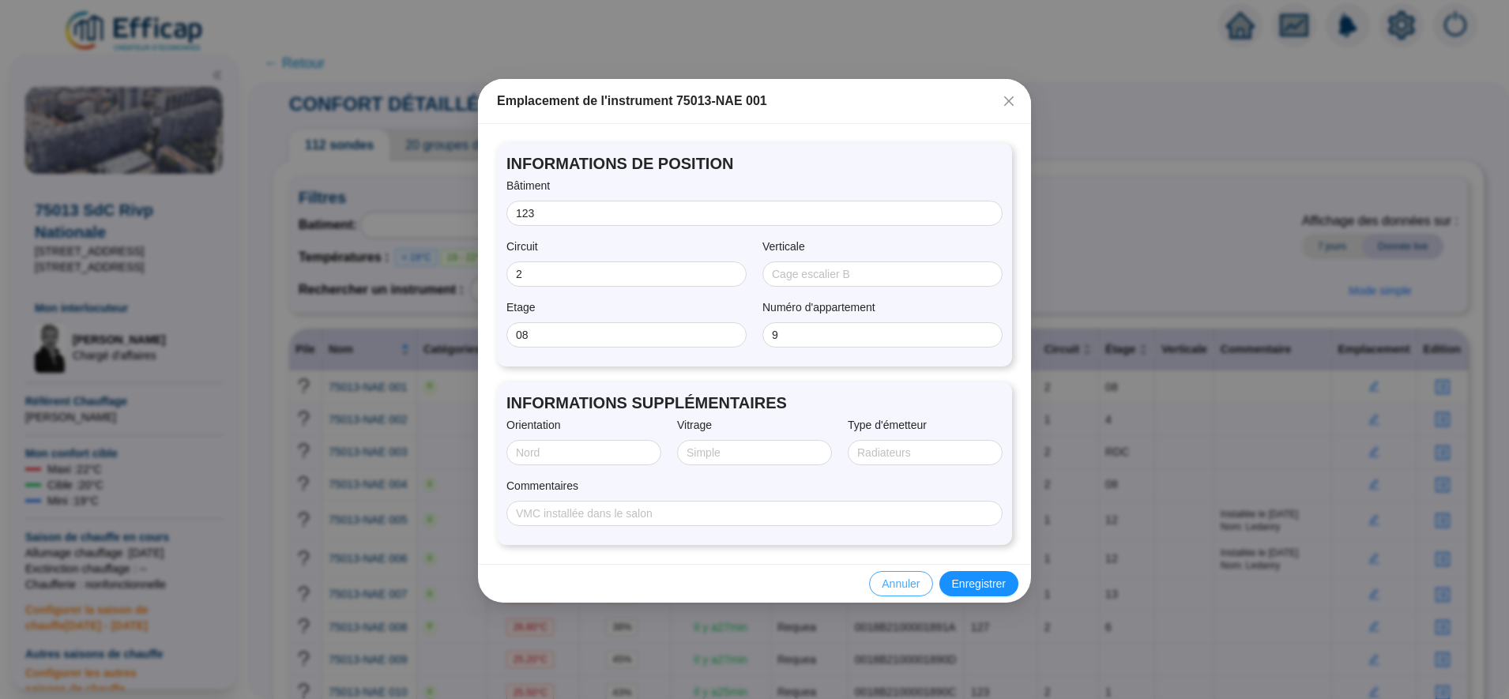
click at [898, 588] on span "Annuler" at bounding box center [900, 584] width 38 height 17
